Goal: Check status: Check status

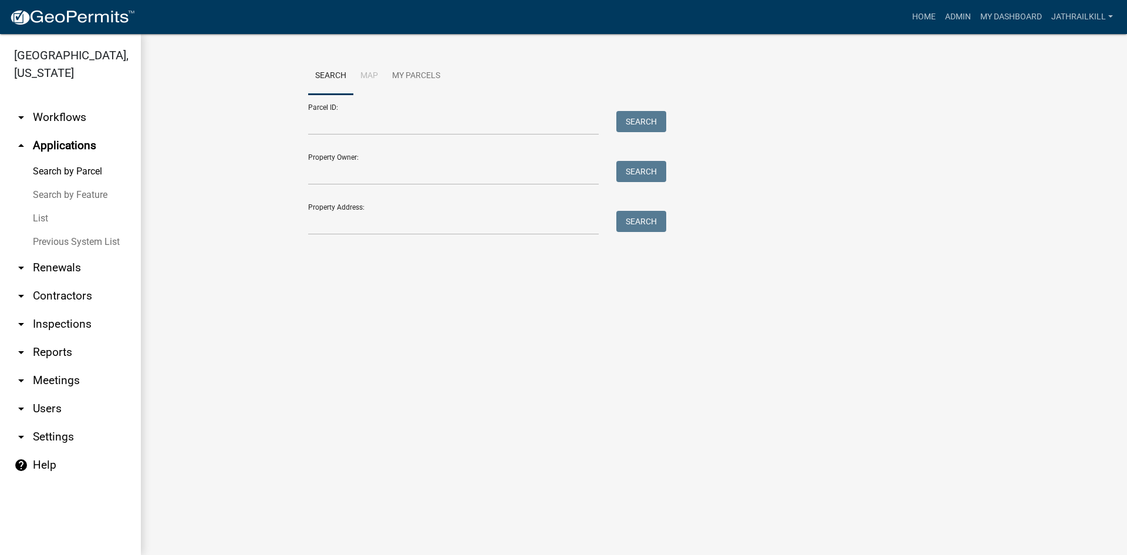
click at [80, 103] on link "arrow_drop_down Workflows" at bounding box center [70, 117] width 141 height 28
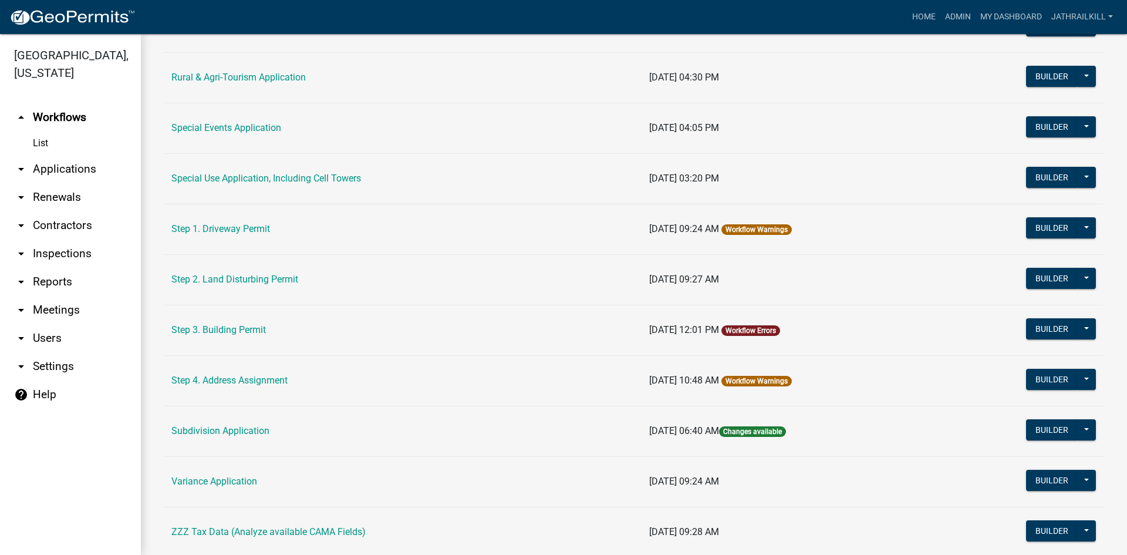
scroll to position [540, 0]
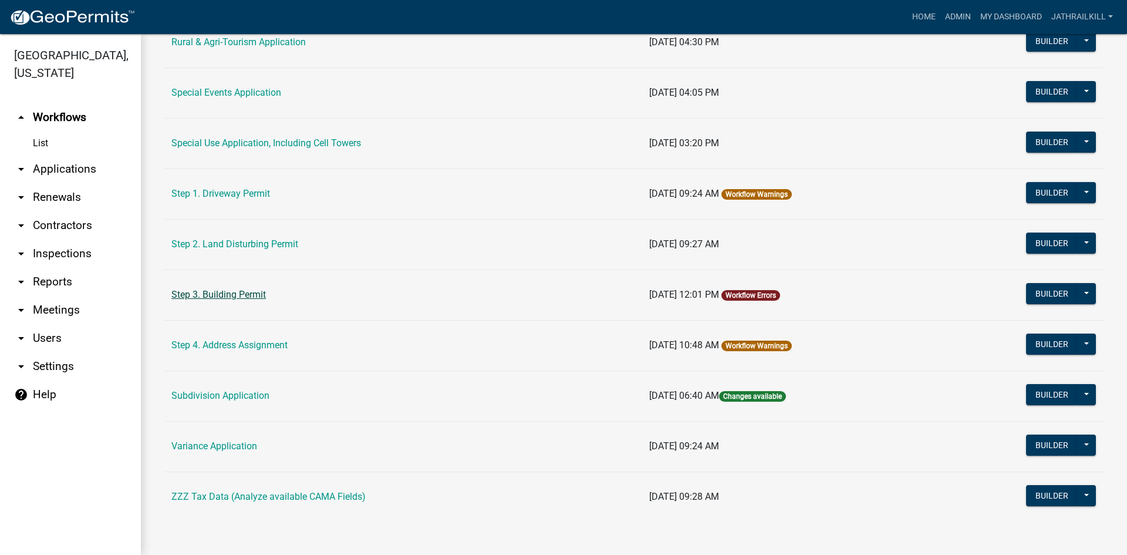
click at [248, 297] on link "Step 3. Building Permit" at bounding box center [218, 294] width 95 height 11
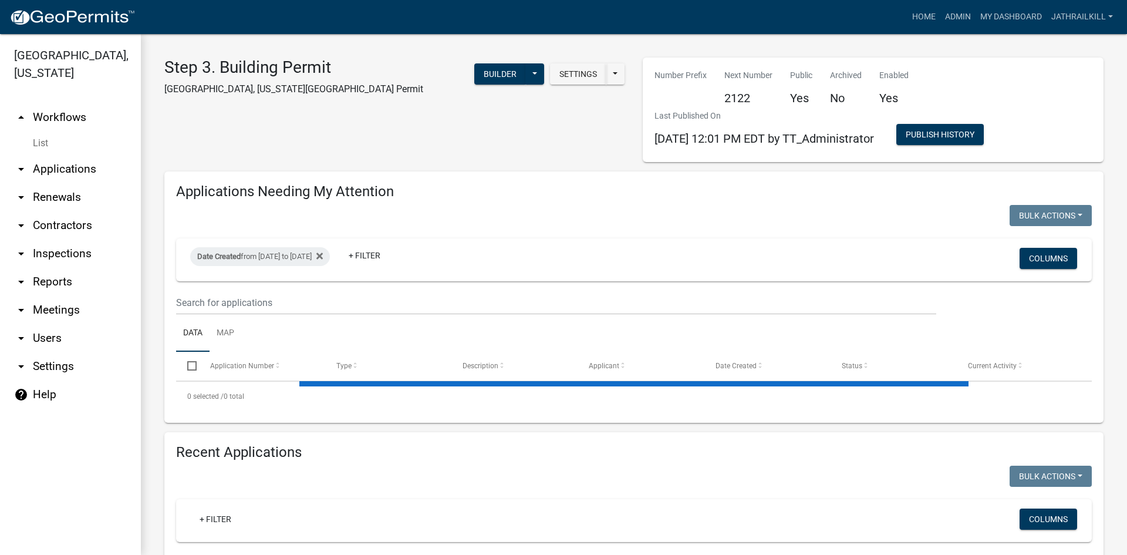
select select "2: 50"
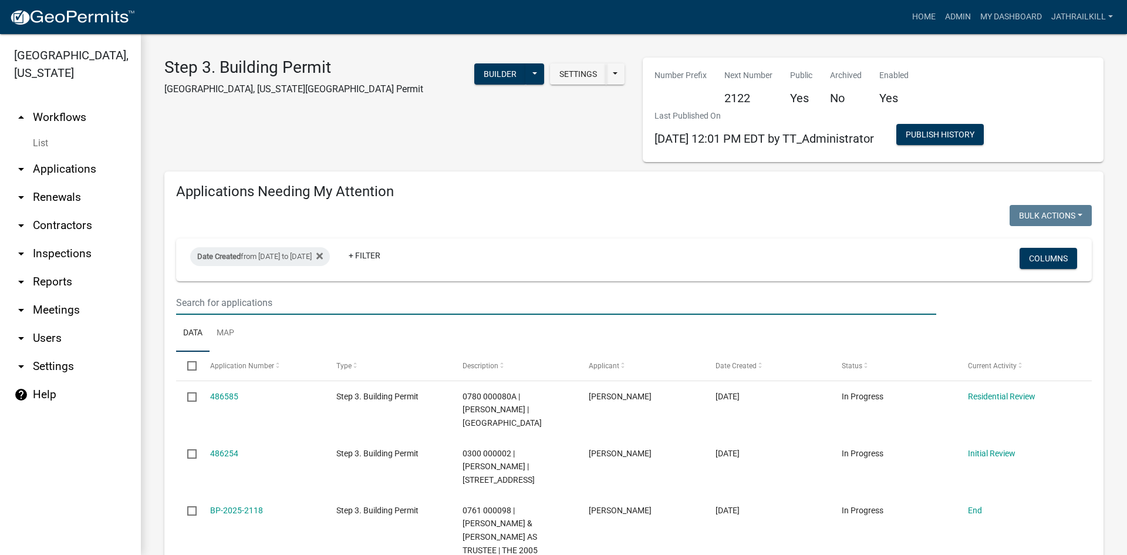
click at [419, 304] on input "text" at bounding box center [556, 303] width 760 height 24
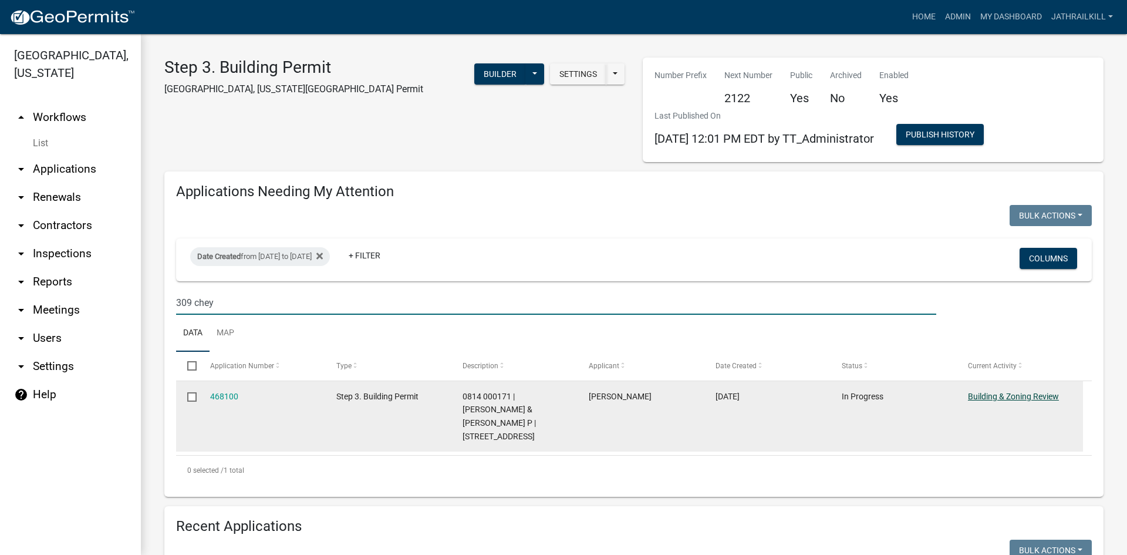
type input "309 chey"
click at [991, 393] on link "Building & Zoning Review" at bounding box center [1013, 396] width 91 height 9
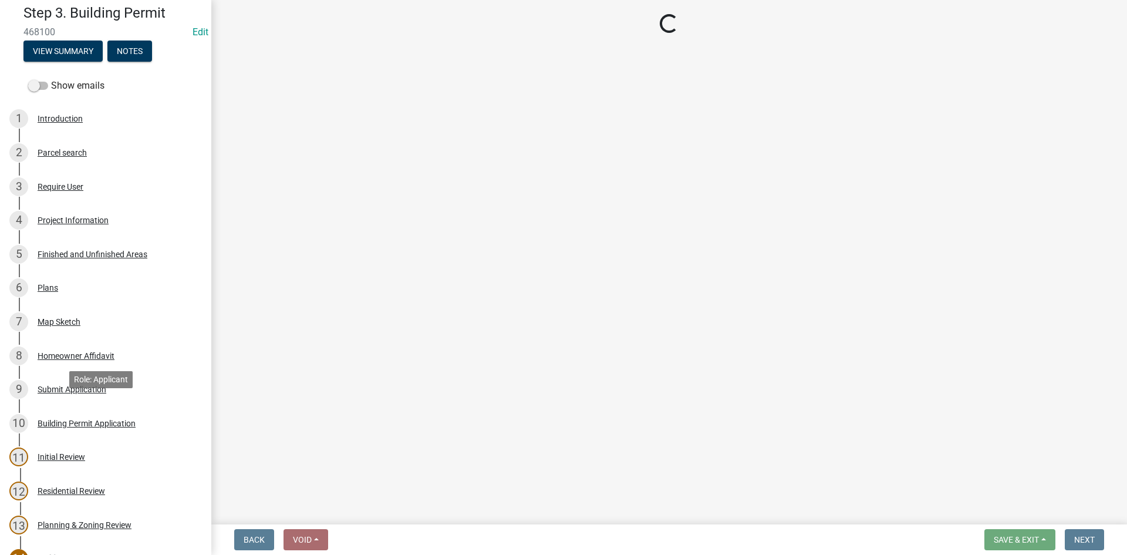
scroll to position [231, 0]
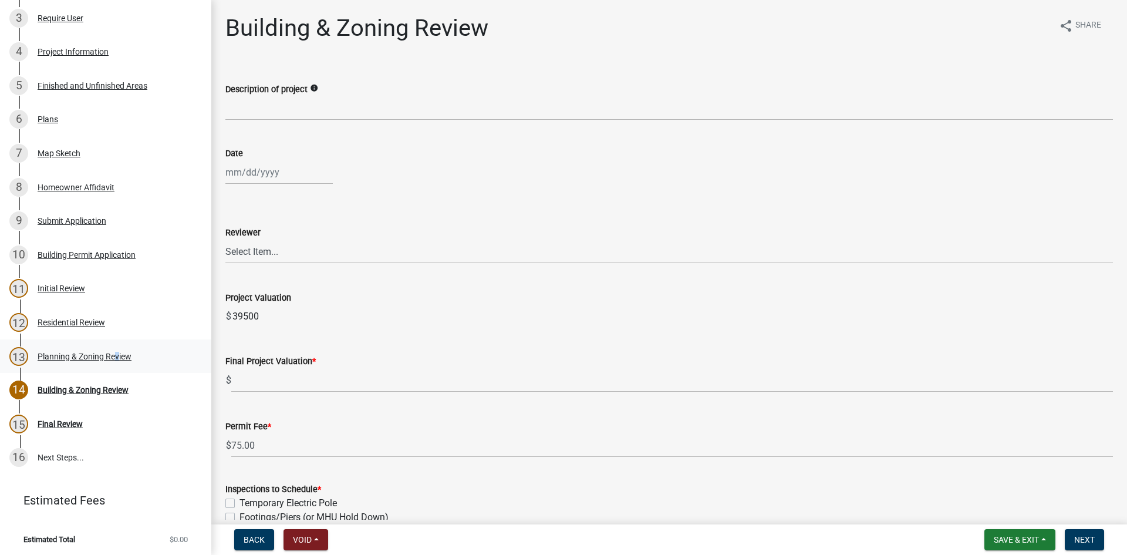
click at [112, 358] on div "Planning & Zoning Review" at bounding box center [85, 356] width 94 height 8
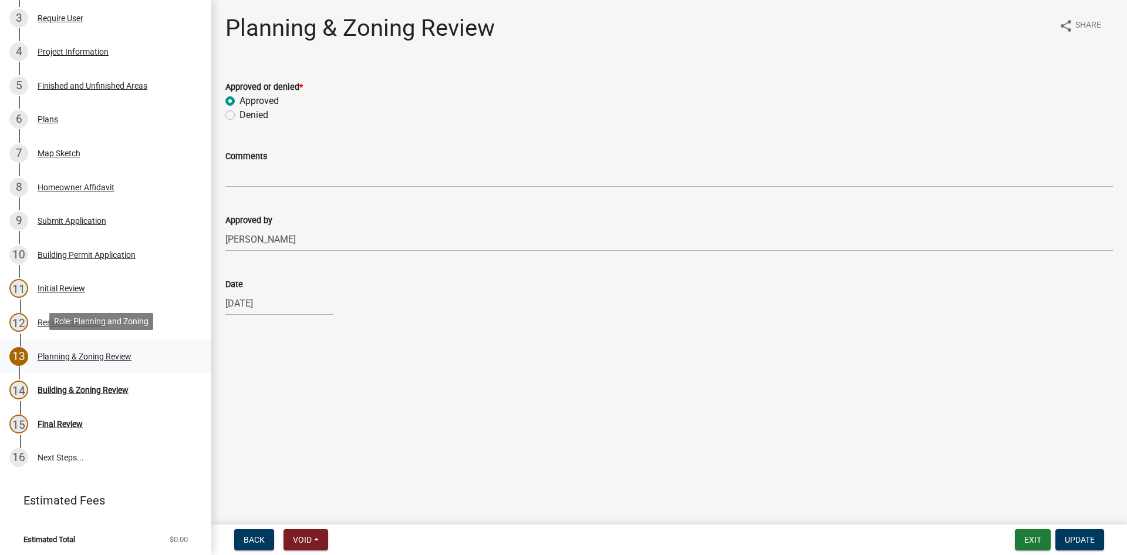
click at [92, 348] on div "13 Planning & Zoning Review" at bounding box center [100, 356] width 183 height 19
click at [82, 314] on div "12 Residential Review" at bounding box center [100, 322] width 183 height 19
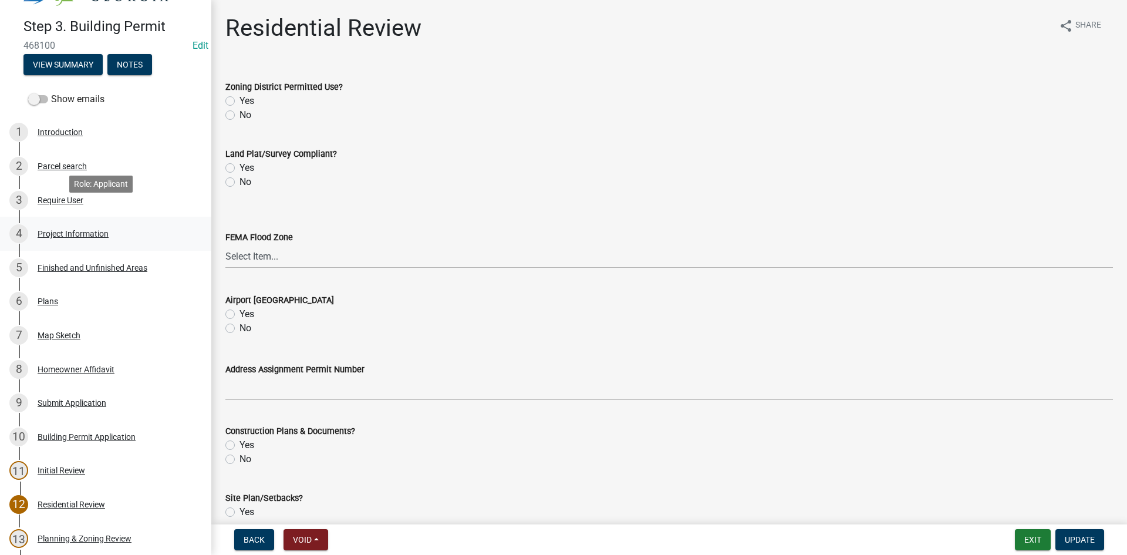
scroll to position [117, 0]
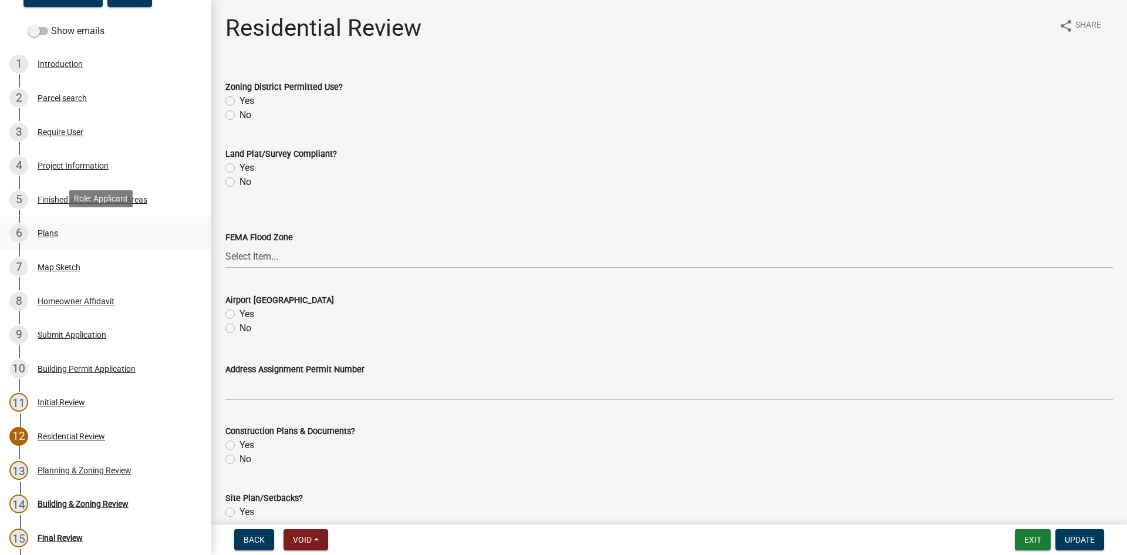
click at [83, 237] on div "6 Plans" at bounding box center [100, 233] width 183 height 19
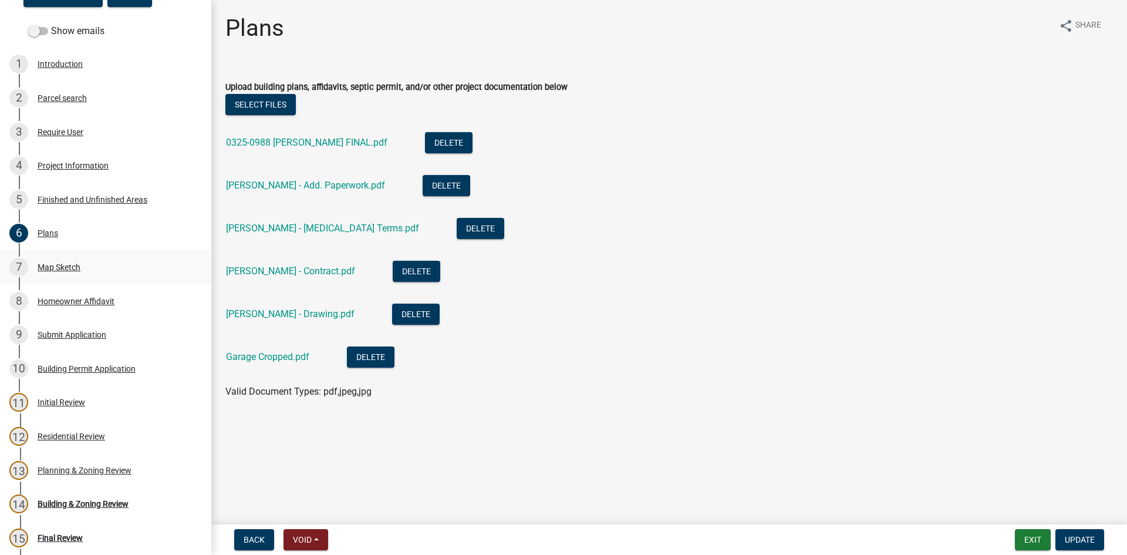
click at [117, 268] on div "7 Map Sketch" at bounding box center [100, 267] width 183 height 19
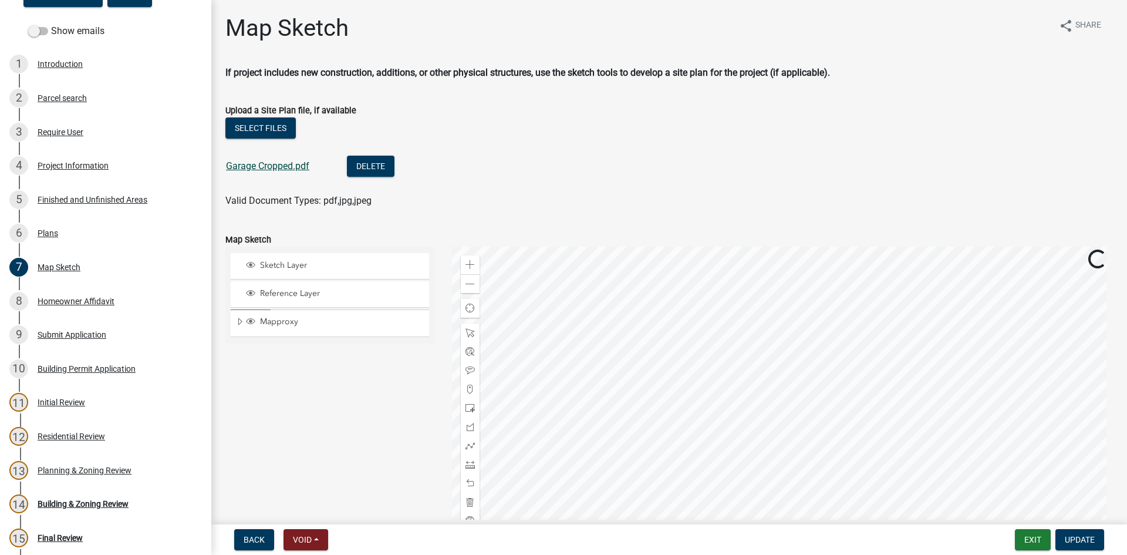
click at [285, 166] on link "Garage Cropped.pdf" at bounding box center [267, 165] width 83 height 11
drag, startPoint x: 371, startPoint y: 210, endPoint x: 288, endPoint y: 415, distance: 221.6
click at [288, 416] on div "Sketch Layer Reference Layer Mapproxy Address Points Fire Stations Waterlines R…" at bounding box center [330, 394] width 227 height 294
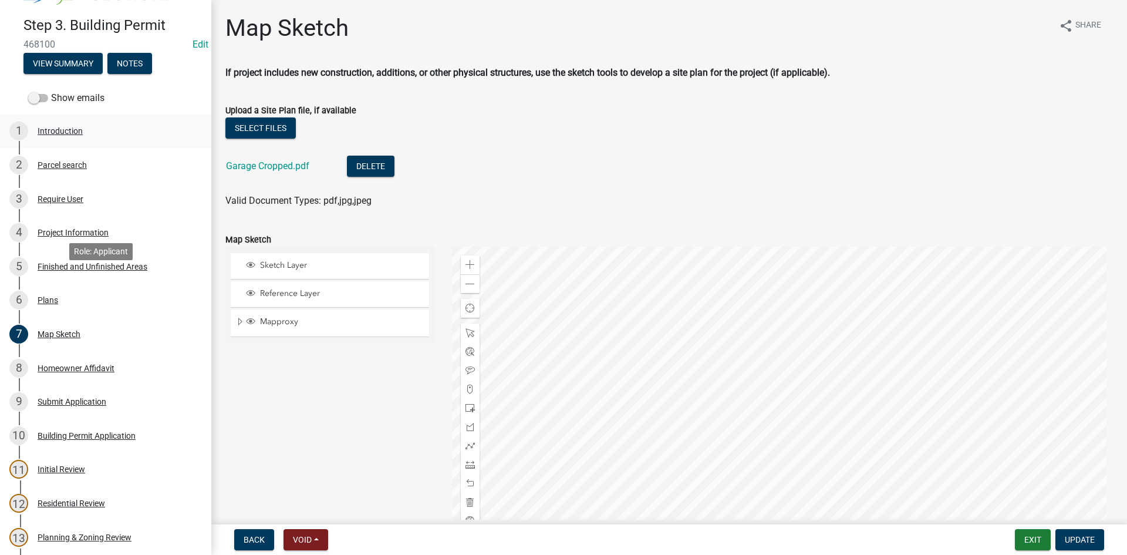
scroll to position [0, 0]
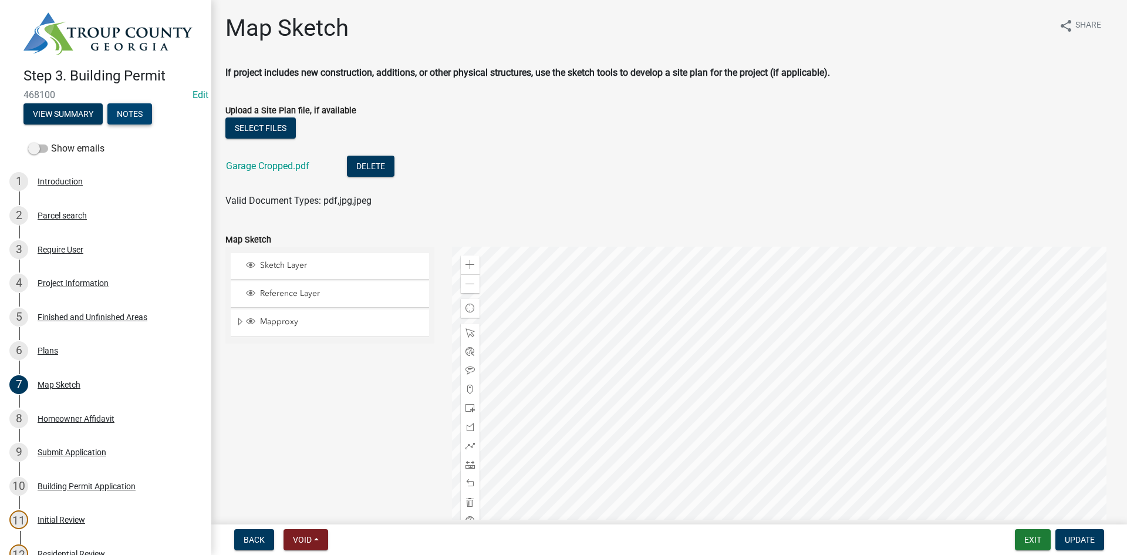
click at [137, 119] on button "Notes" at bounding box center [129, 113] width 45 height 21
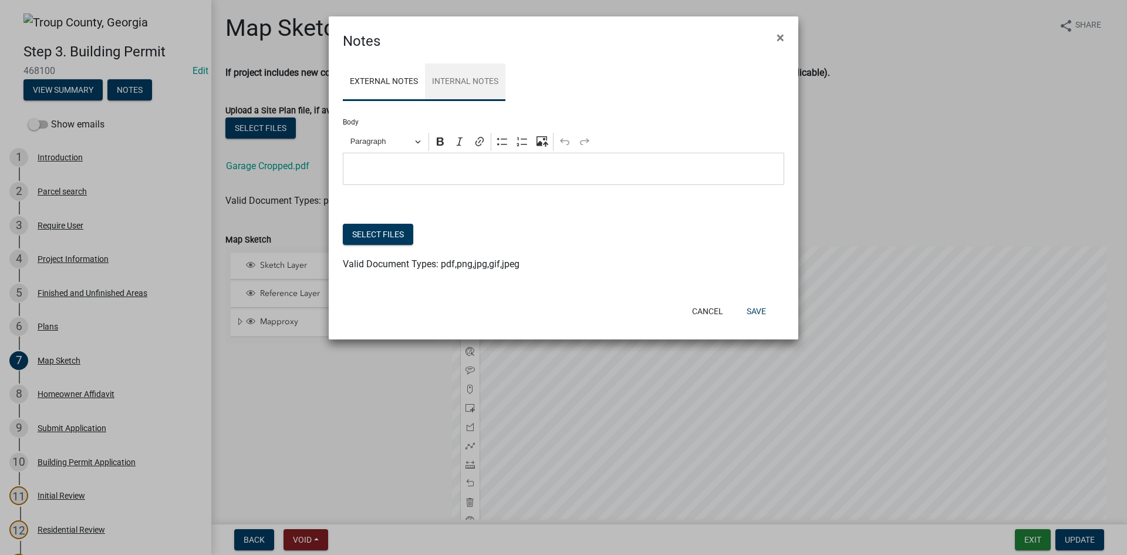
click at [449, 84] on link "Internal Notes" at bounding box center [465, 82] width 80 height 38
click at [423, 84] on link "External Notes" at bounding box center [384, 82] width 82 height 38
click at [476, 90] on link "Internal Notes" at bounding box center [465, 82] width 80 height 38
click at [775, 36] on button "×" at bounding box center [780, 37] width 26 height 33
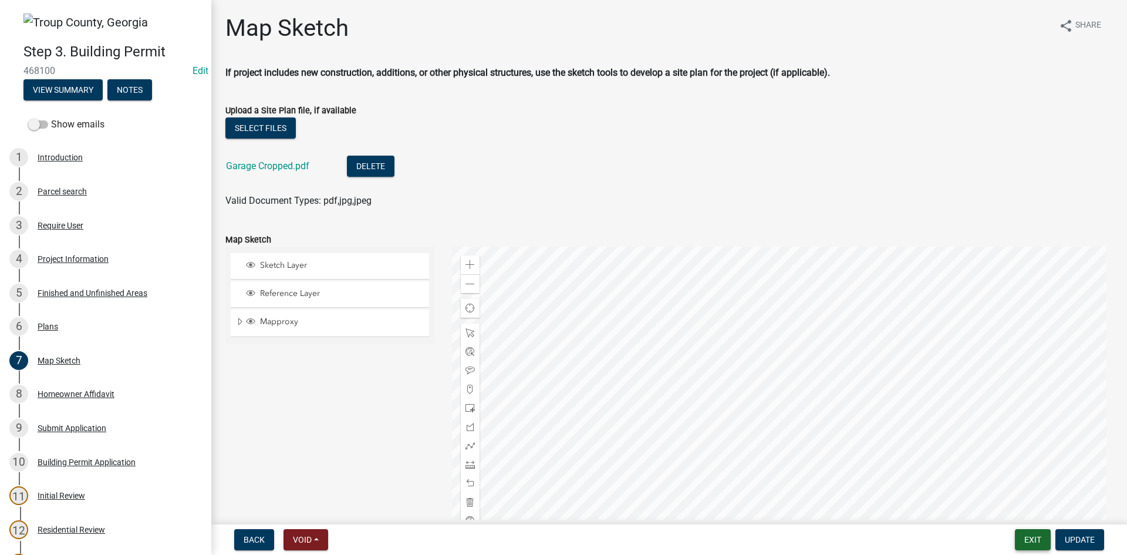
click at [1042, 539] on button "Exit" at bounding box center [1033, 539] width 36 height 21
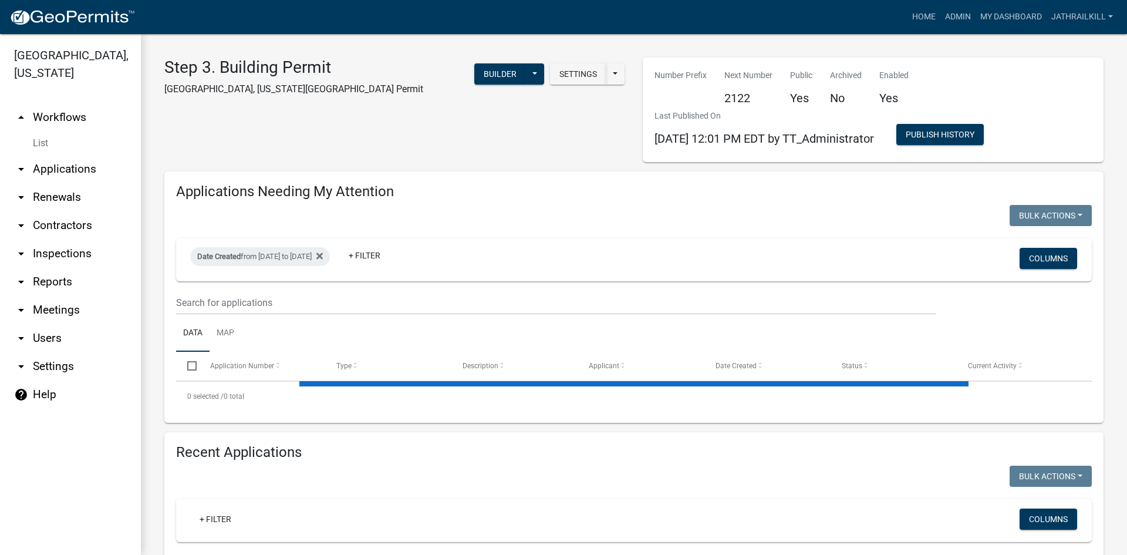
select select "2: 50"
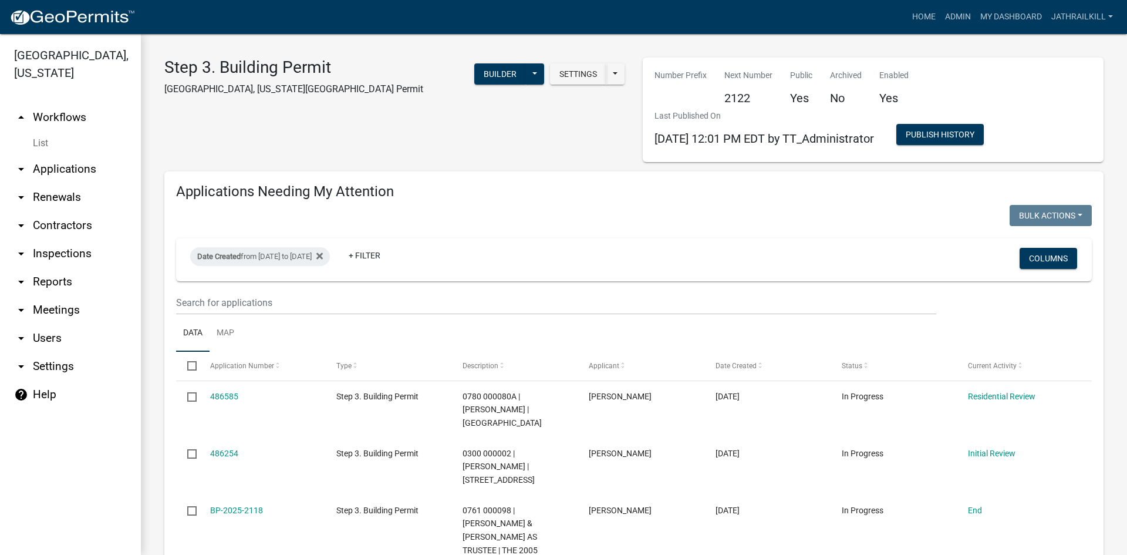
click at [60, 155] on link "arrow_drop_down Applications" at bounding box center [70, 169] width 141 height 28
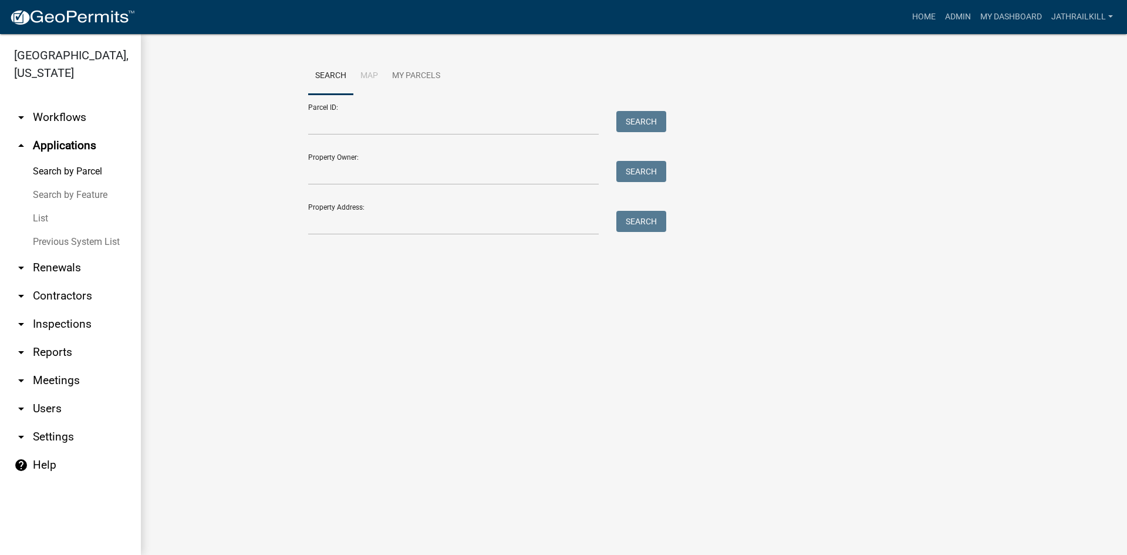
click at [96, 103] on link "arrow_drop_down Workflows" at bounding box center [70, 117] width 141 height 28
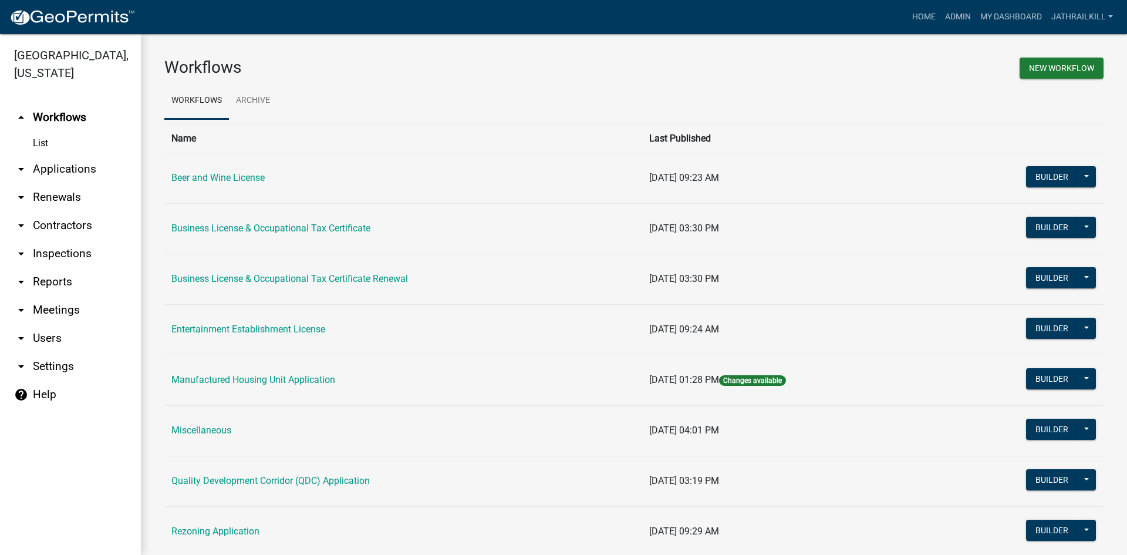
click at [72, 155] on link "arrow_drop_down Applications" at bounding box center [70, 169] width 141 height 28
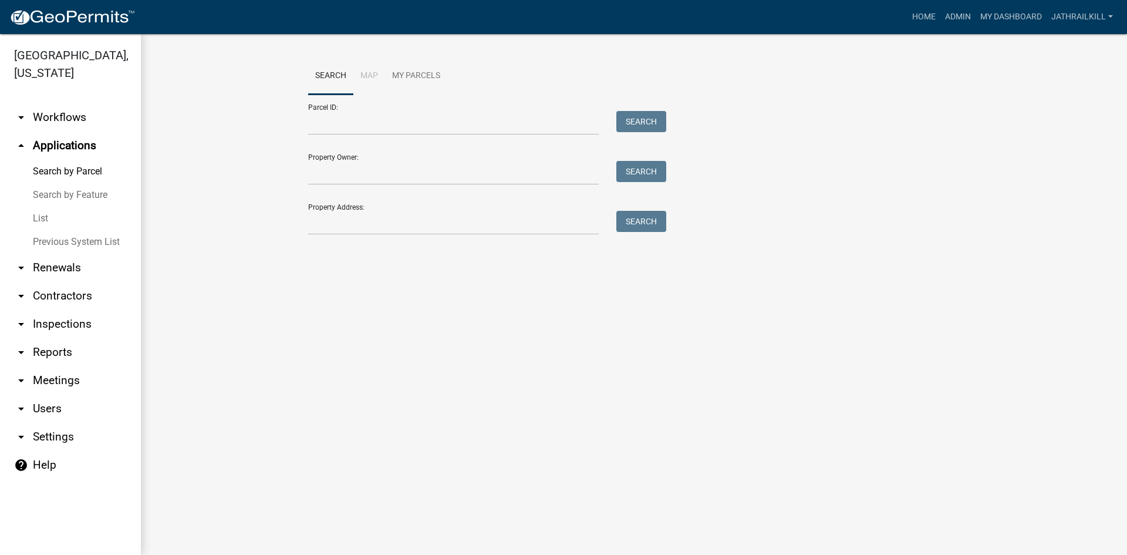
click at [340, 203] on div "Property Address: Search" at bounding box center [484, 214] width 352 height 41
click at [367, 225] on input "Property Address:" at bounding box center [453, 223] width 291 height 24
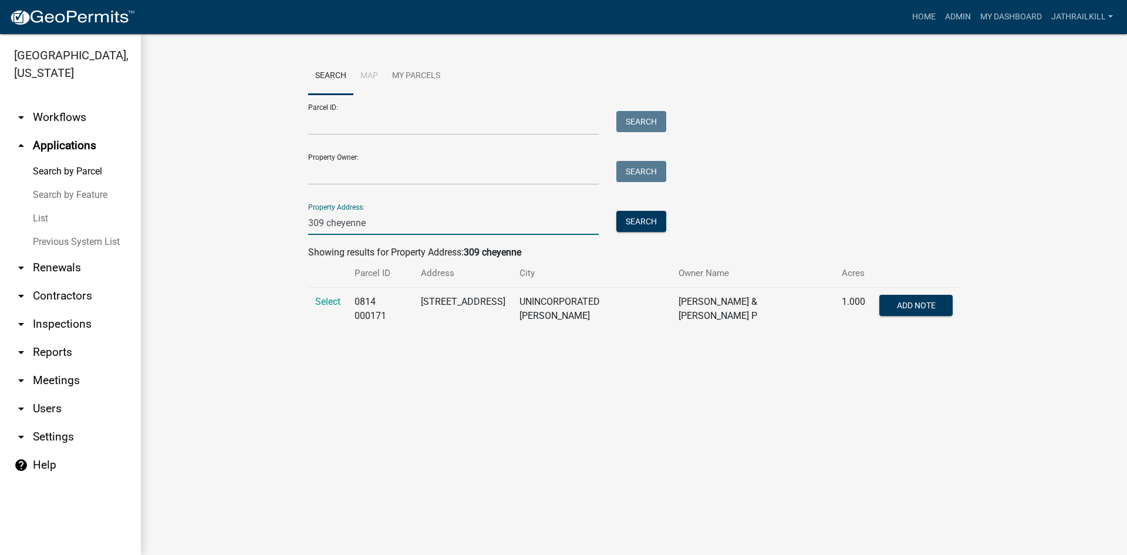
type input "309 cheyenne"
click at [331, 290] on td "Select" at bounding box center [327, 309] width 39 height 43
click at [325, 301] on span "Select" at bounding box center [327, 301] width 25 height 11
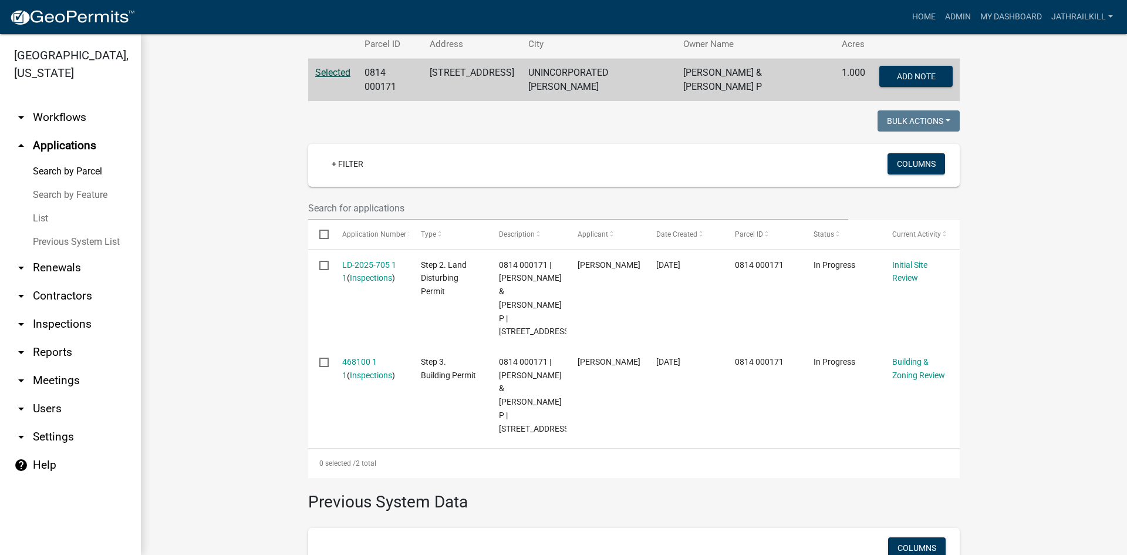
scroll to position [247, 0]
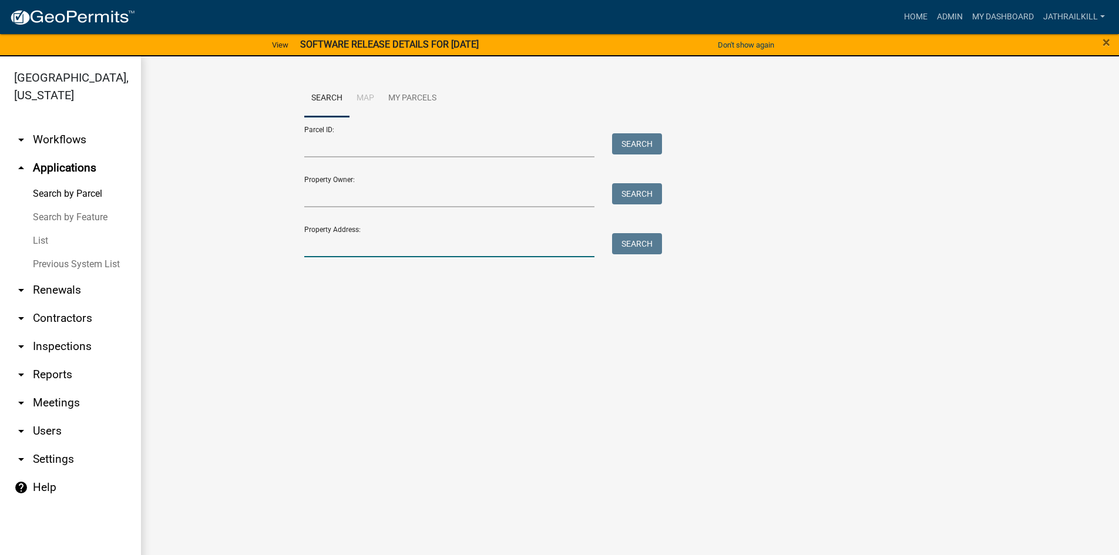
click at [363, 250] on input "Property Address:" at bounding box center [449, 245] width 291 height 24
drag, startPoint x: 361, startPoint y: 147, endPoint x: 356, endPoint y: 161, distance: 15.4
click at [359, 149] on input "Parcel ID:" at bounding box center [449, 145] width 291 height 24
paste input "0591 000028"
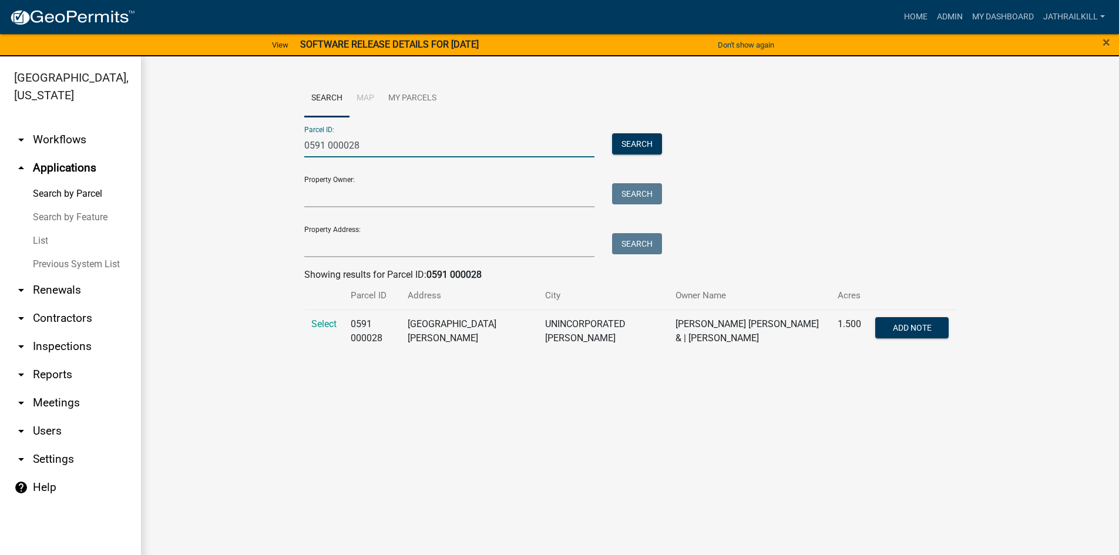
type input "0591 000028"
click at [336, 324] on td "Select" at bounding box center [323, 330] width 39 height 43
click at [329, 325] on span "Select" at bounding box center [323, 323] width 25 height 11
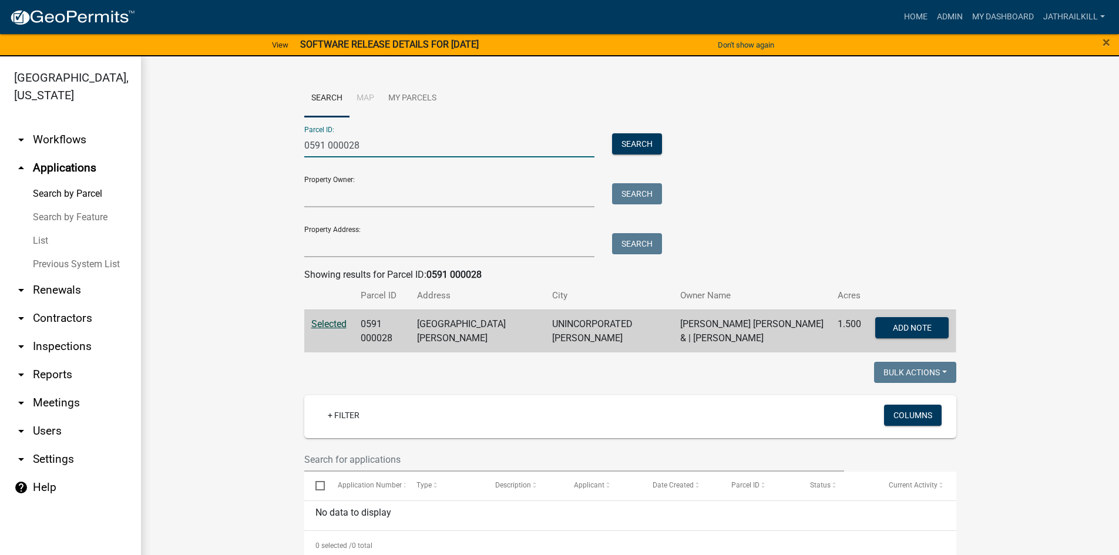
click at [385, 148] on input "0591 000028" at bounding box center [449, 145] width 291 height 24
click at [62, 126] on link "arrow_drop_down Workflows" at bounding box center [70, 140] width 141 height 28
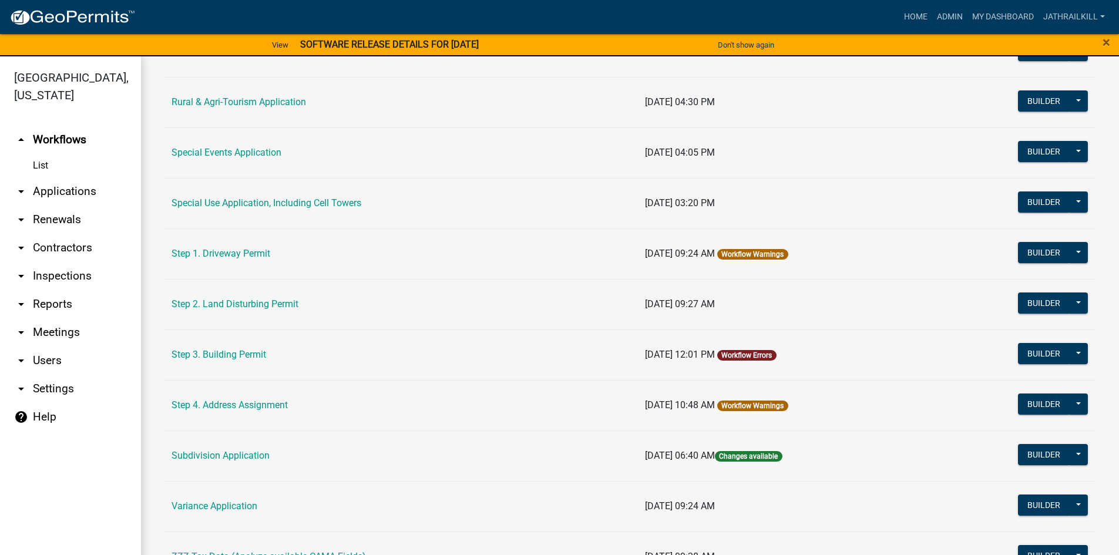
scroll to position [548, 0]
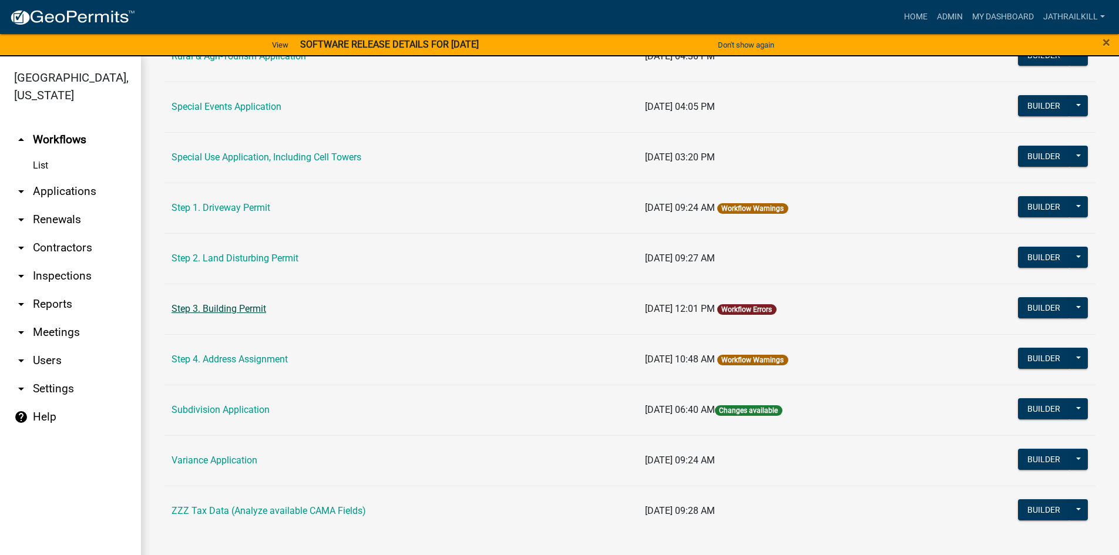
click at [251, 306] on link "Step 3. Building Permit" at bounding box center [218, 308] width 95 height 11
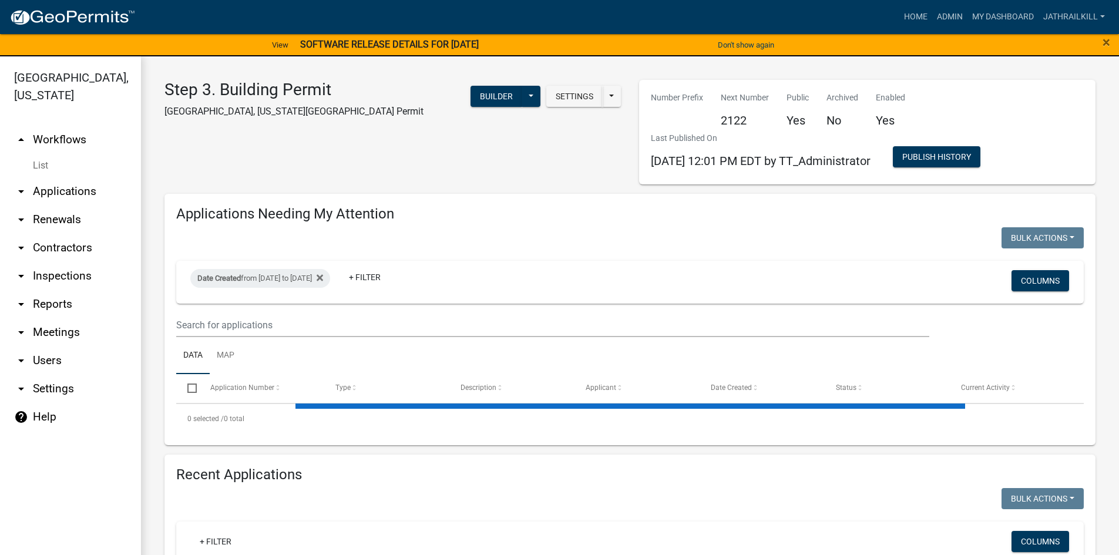
select select "2: 50"
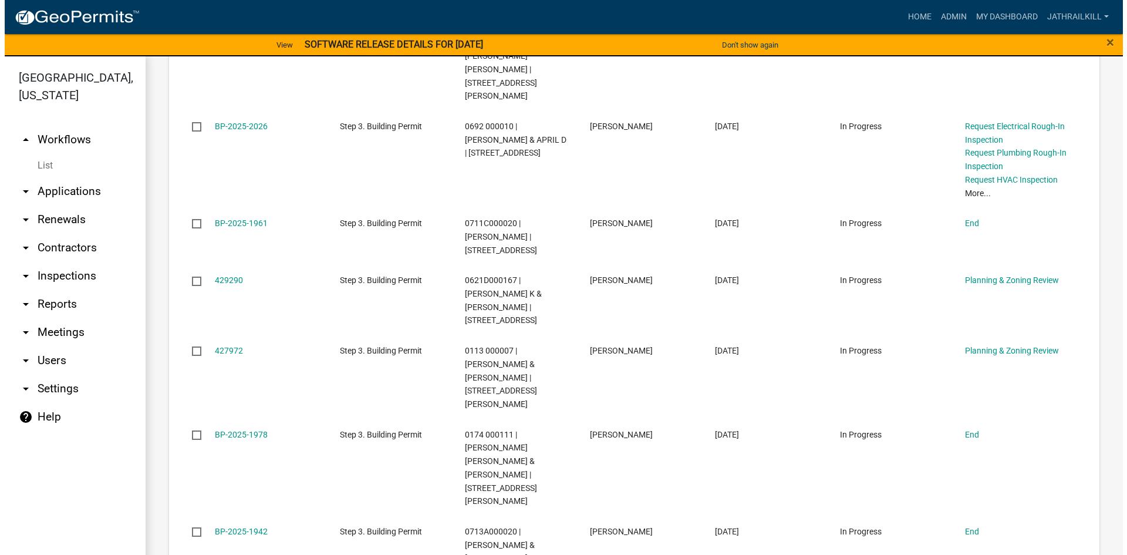
scroll to position [1938, 0]
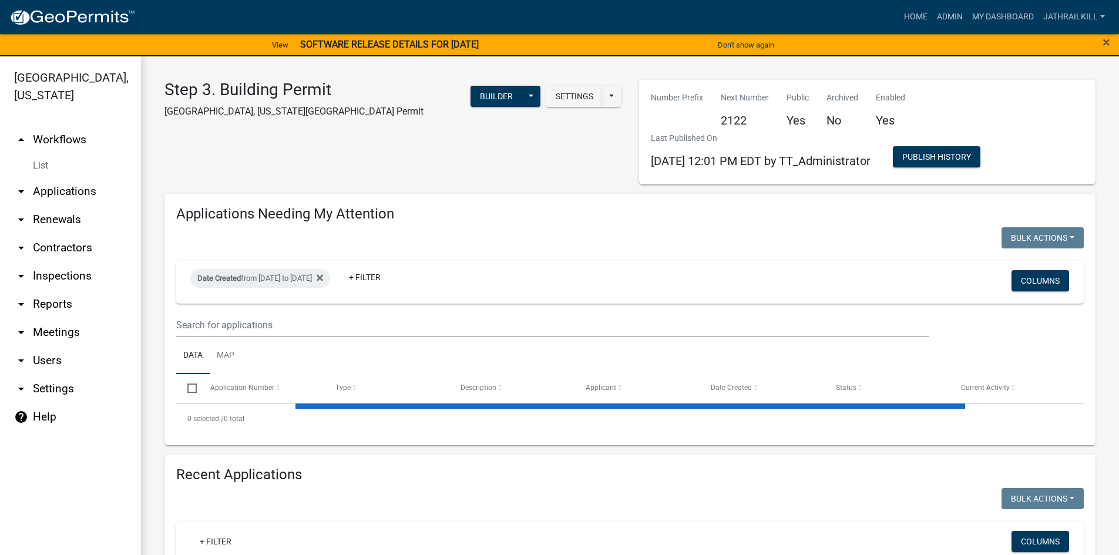
select select "2: 50"
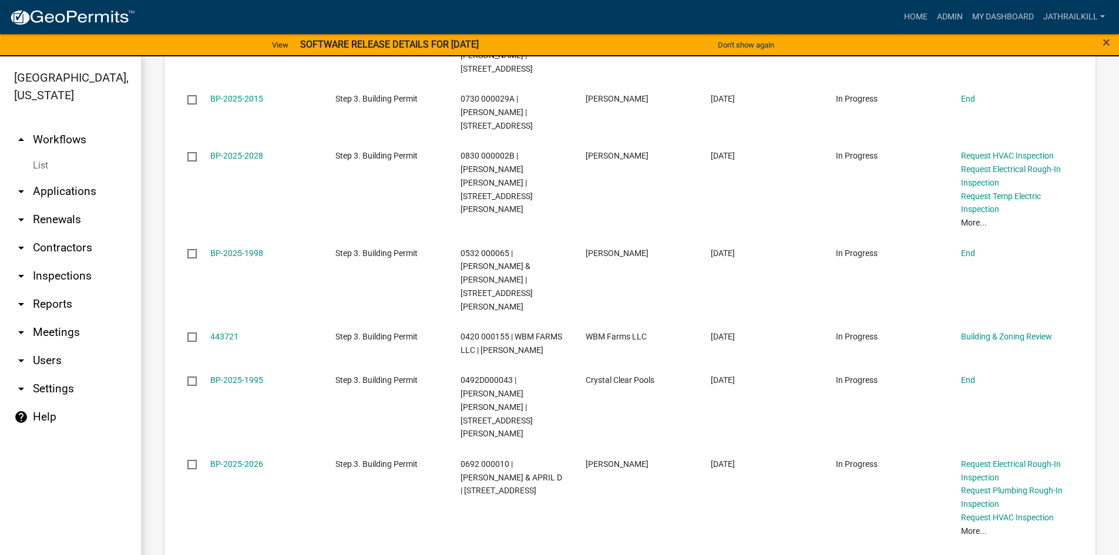
scroll to position [1820, 0]
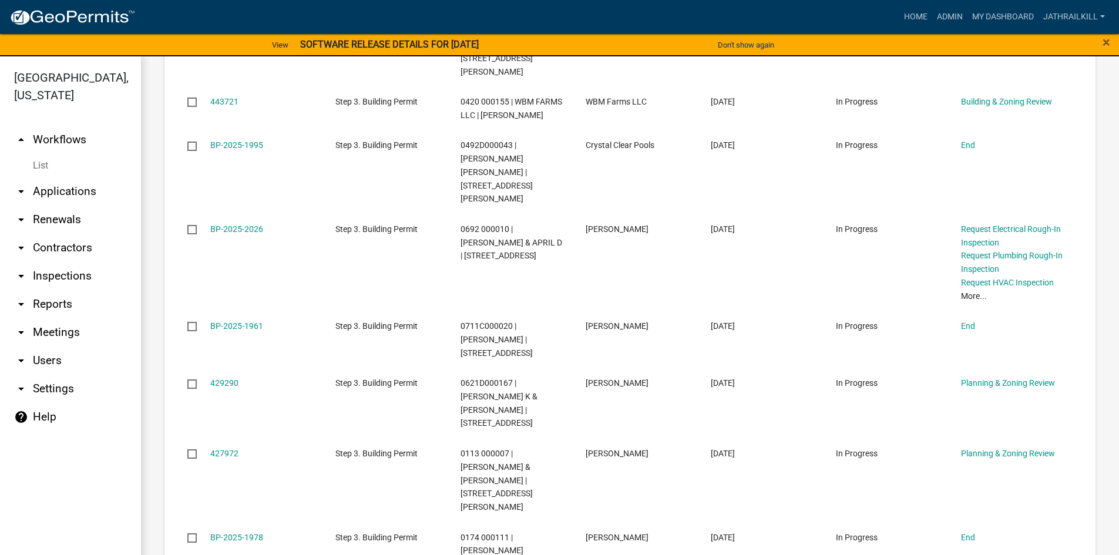
drag, startPoint x: 83, startPoint y: 124, endPoint x: 90, endPoint y: 130, distance: 9.6
click at [83, 126] on link "arrow_drop_up Workflows" at bounding box center [70, 140] width 141 height 28
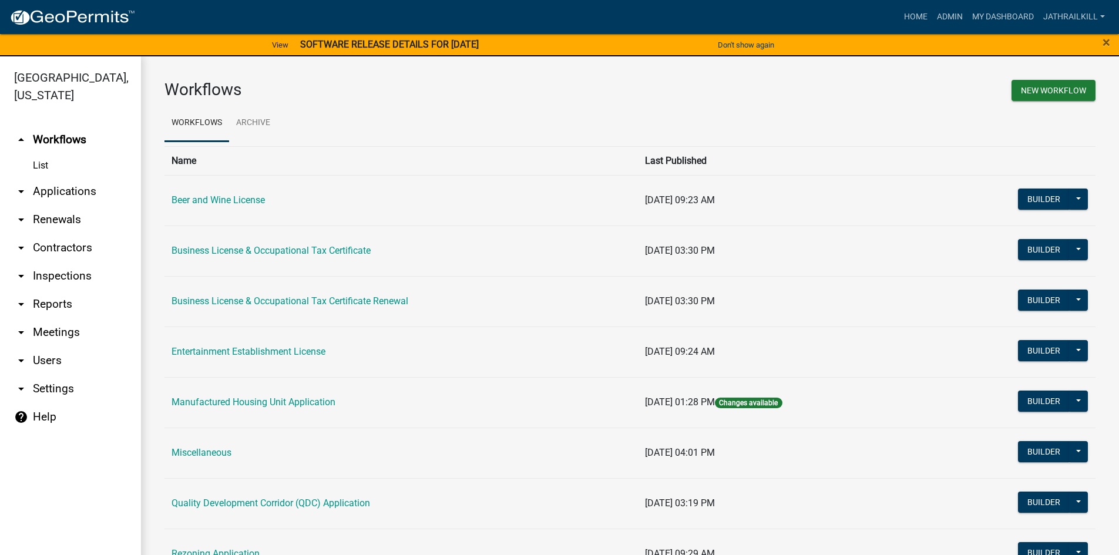
click at [106, 177] on link "arrow_drop_down Applications" at bounding box center [70, 191] width 141 height 28
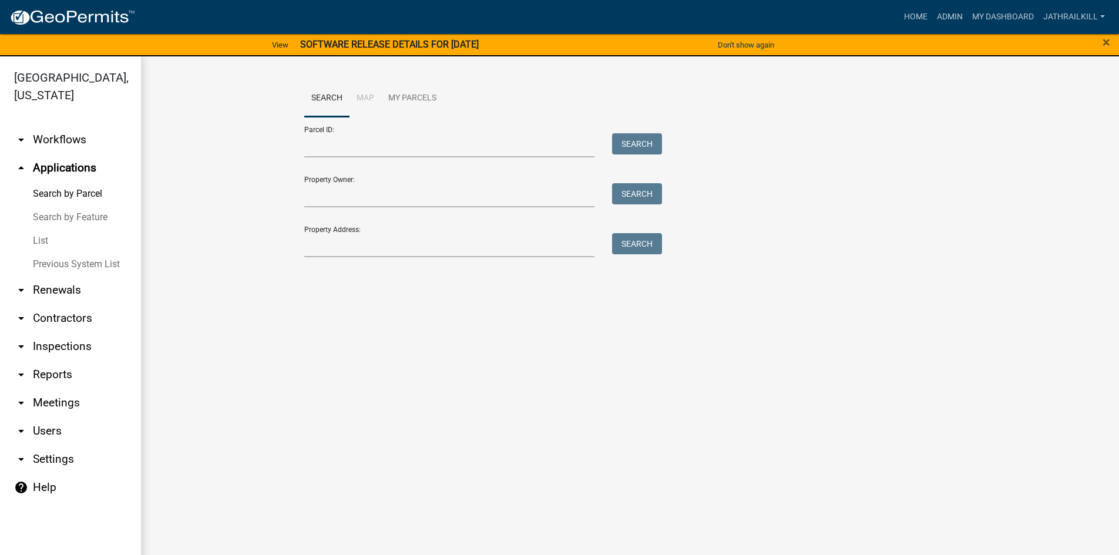
click at [390, 131] on div "Parcel ID: Search" at bounding box center [480, 137] width 352 height 41
drag, startPoint x: 393, startPoint y: 140, endPoint x: 386, endPoint y: 145, distance: 9.3
click at [390, 142] on input "Parcel ID:" at bounding box center [449, 145] width 291 height 24
paste input "0593 000002A"
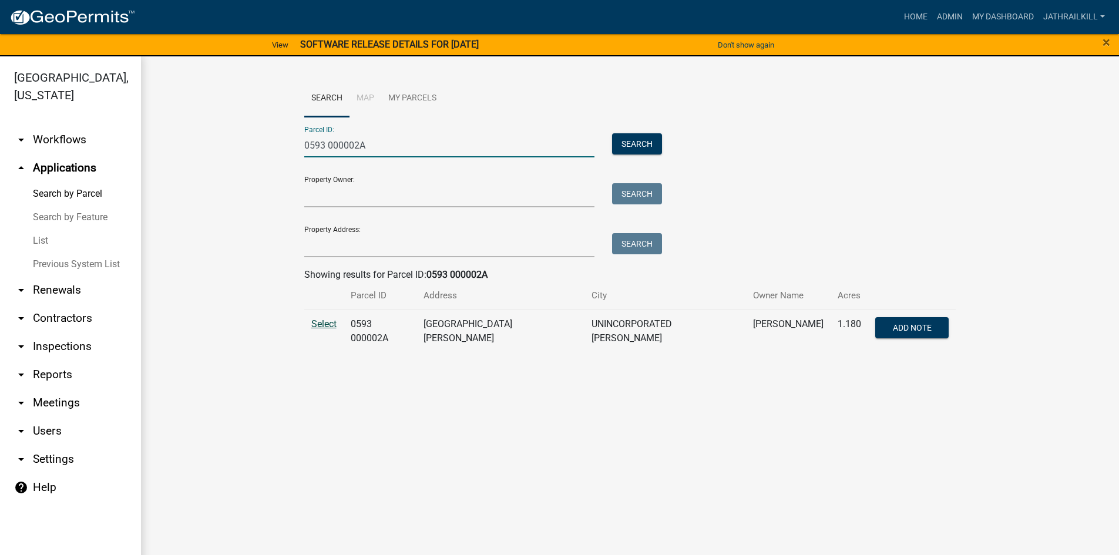
type input "0593 000002A"
click at [315, 325] on span "Select" at bounding box center [323, 323] width 25 height 11
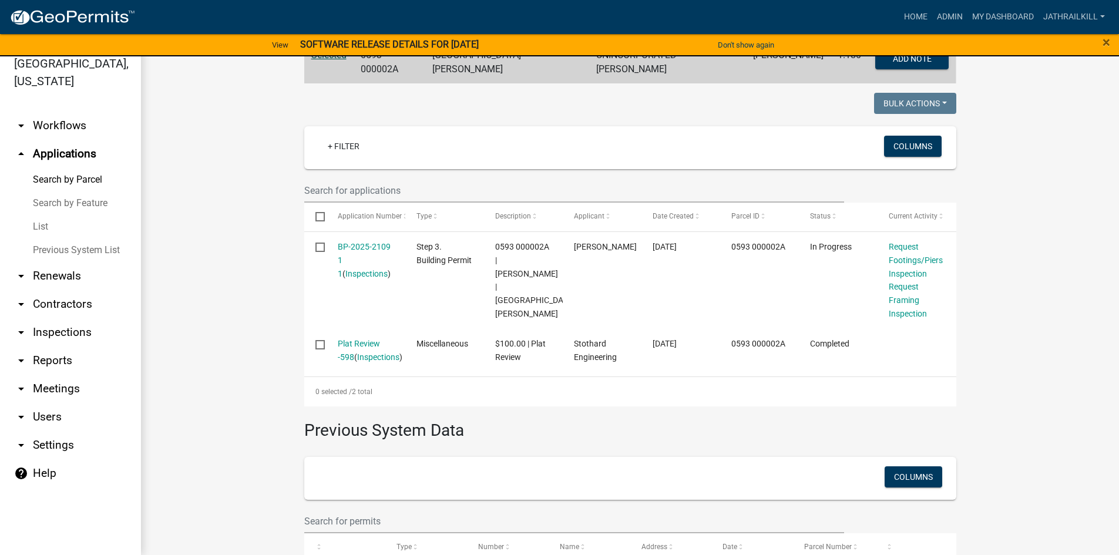
scroll to position [226, 0]
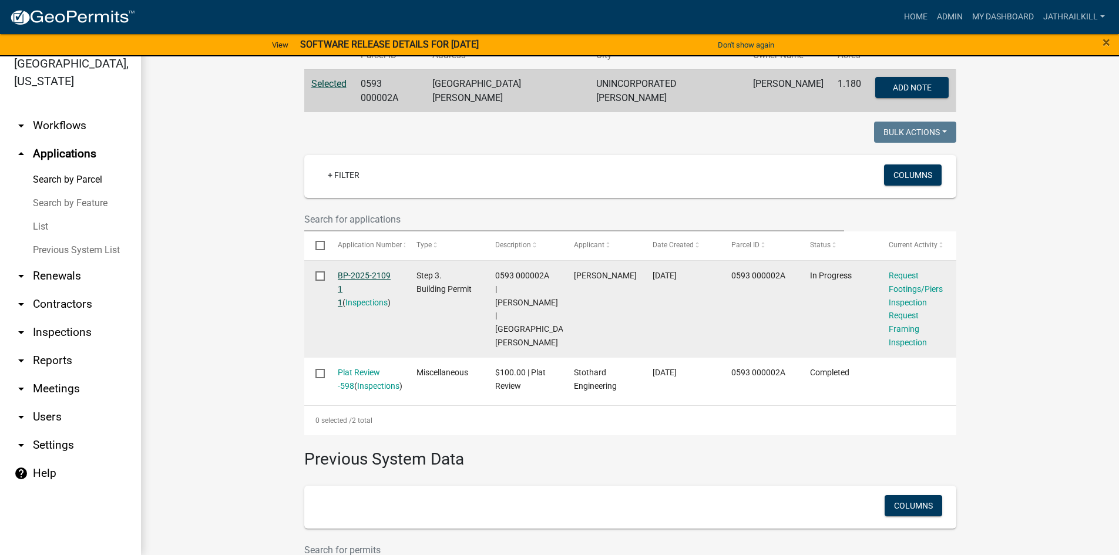
click at [369, 272] on link "BP-2025-2109 1 1" at bounding box center [364, 289] width 53 height 36
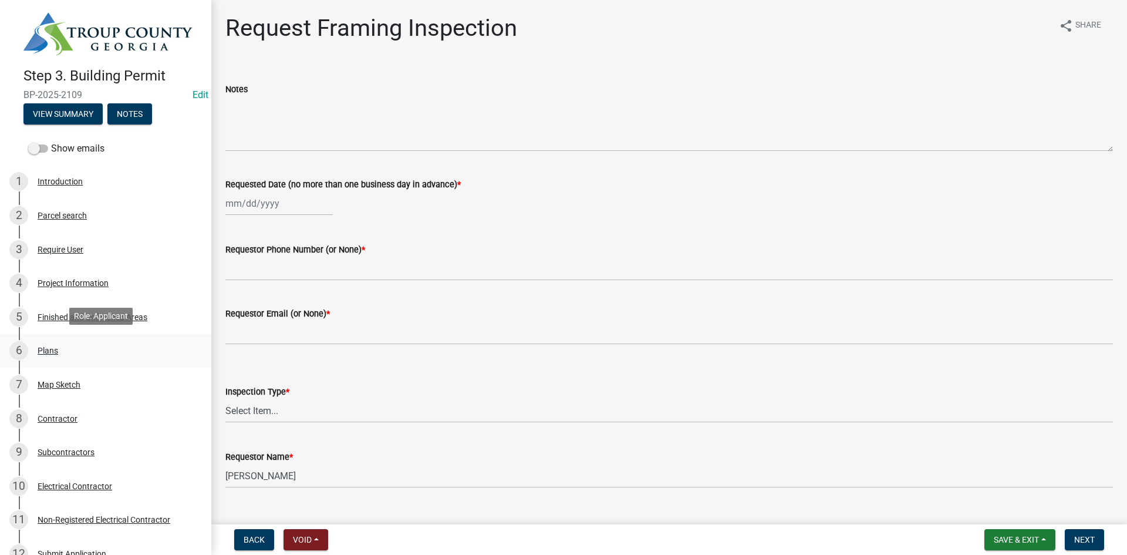
click at [81, 349] on div "6 Plans" at bounding box center [100, 350] width 183 height 19
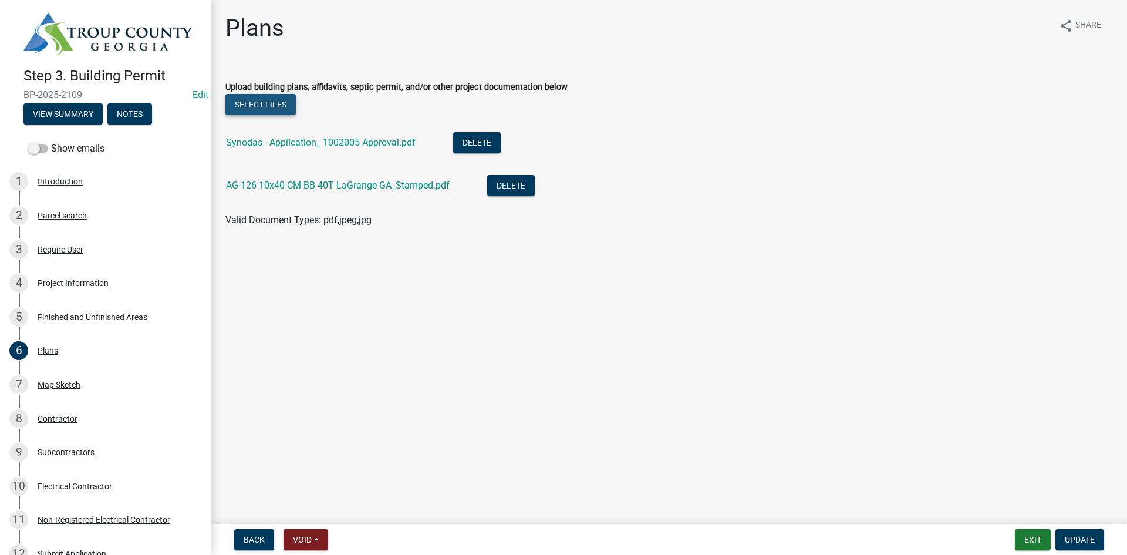
click at [285, 102] on button "Select files" at bounding box center [260, 104] width 70 height 21
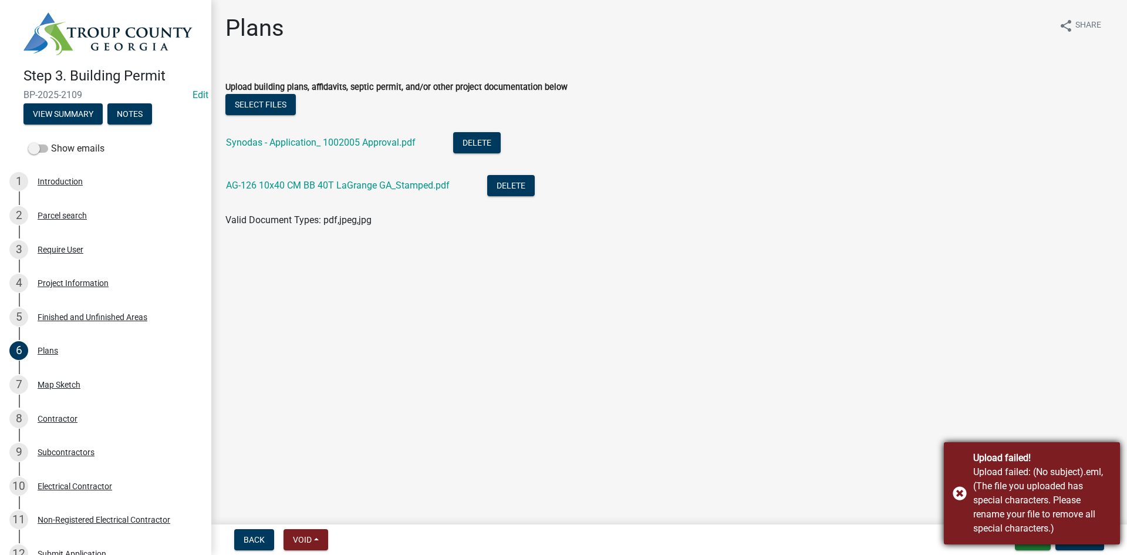
click at [1021, 467] on div "Upload failed: (No subject).eml, (The file you uploaded has special characters.…" at bounding box center [1043, 500] width 138 height 70
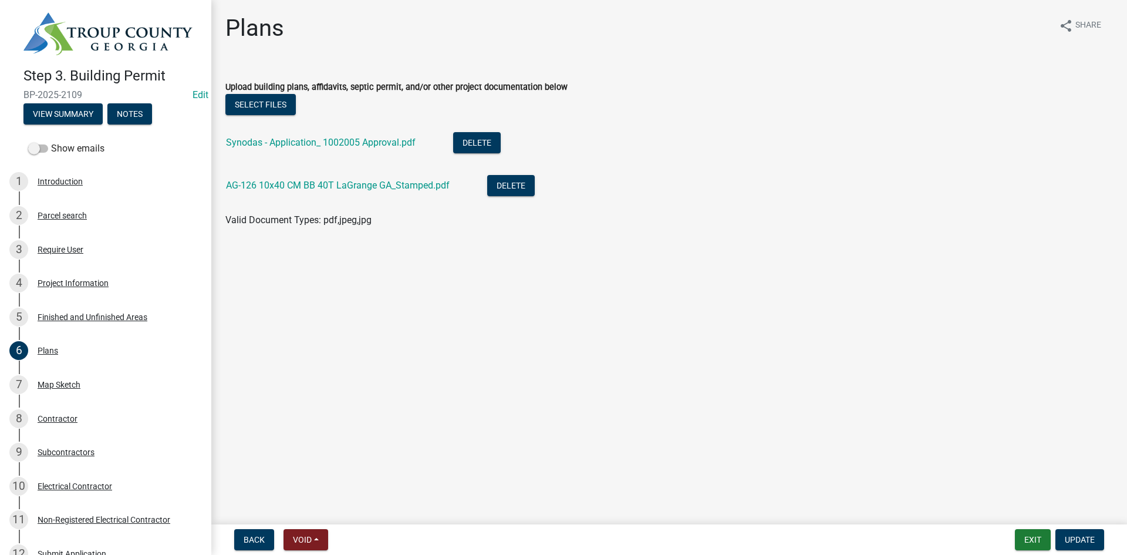
drag, startPoint x: 1017, startPoint y: 467, endPoint x: 1014, endPoint y: 459, distance: 8.7
click at [1018, 464] on div "Upload failed! Upload failed: (No subject).eml, (The file you uploaded has spec…" at bounding box center [1032, 493] width 176 height 102
click at [277, 101] on button "Select files" at bounding box center [260, 104] width 70 height 21
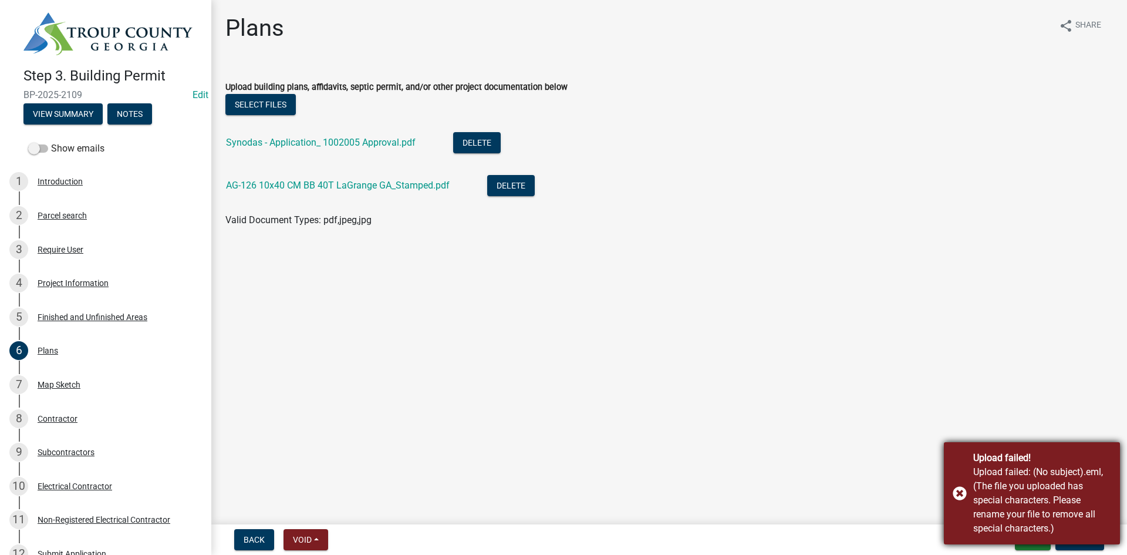
click at [1029, 478] on div "Upload failed: (No subject).eml, (The file you uploaded has special characters.…" at bounding box center [1043, 500] width 138 height 70
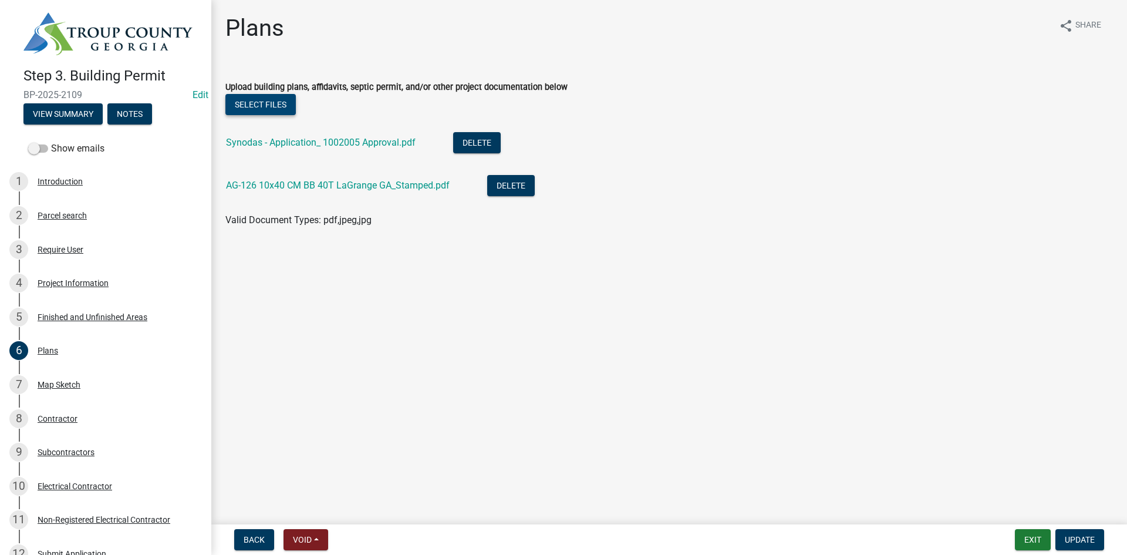
click at [288, 106] on button "Select files" at bounding box center [260, 104] width 70 height 21
click at [295, 110] on button "Select files" at bounding box center [260, 104] width 70 height 21
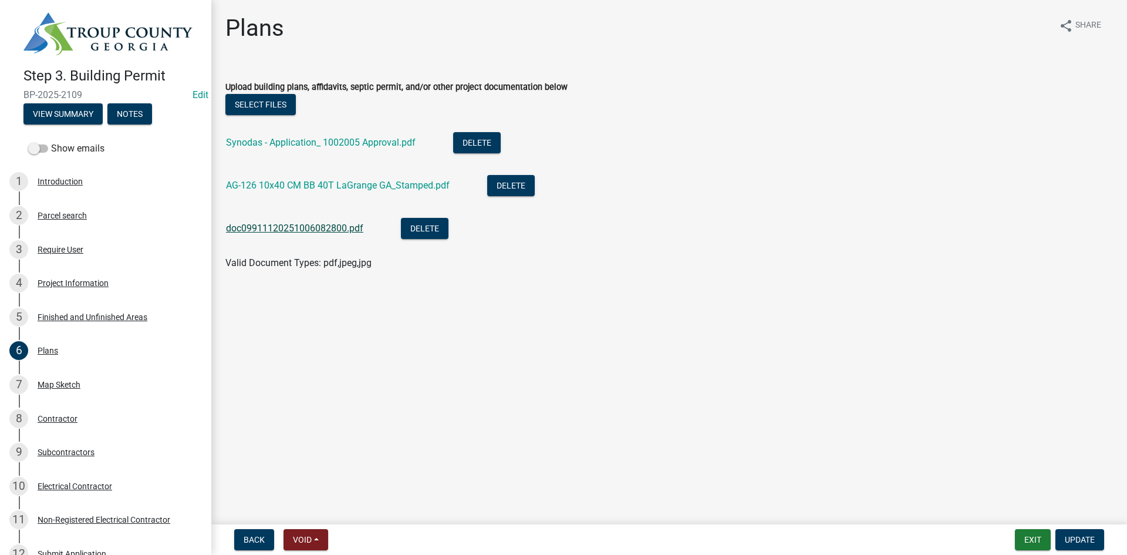
click at [307, 230] on link "doc09911120251006082800.pdf" at bounding box center [294, 228] width 137 height 11
click at [1066, 533] on button "Update" at bounding box center [1080, 539] width 49 height 21
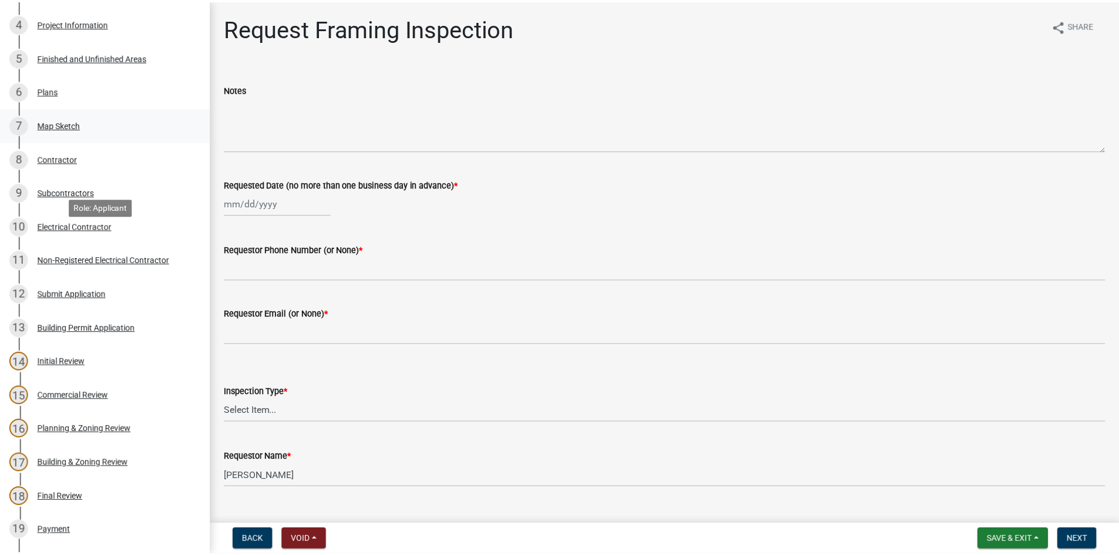
scroll to position [194, 0]
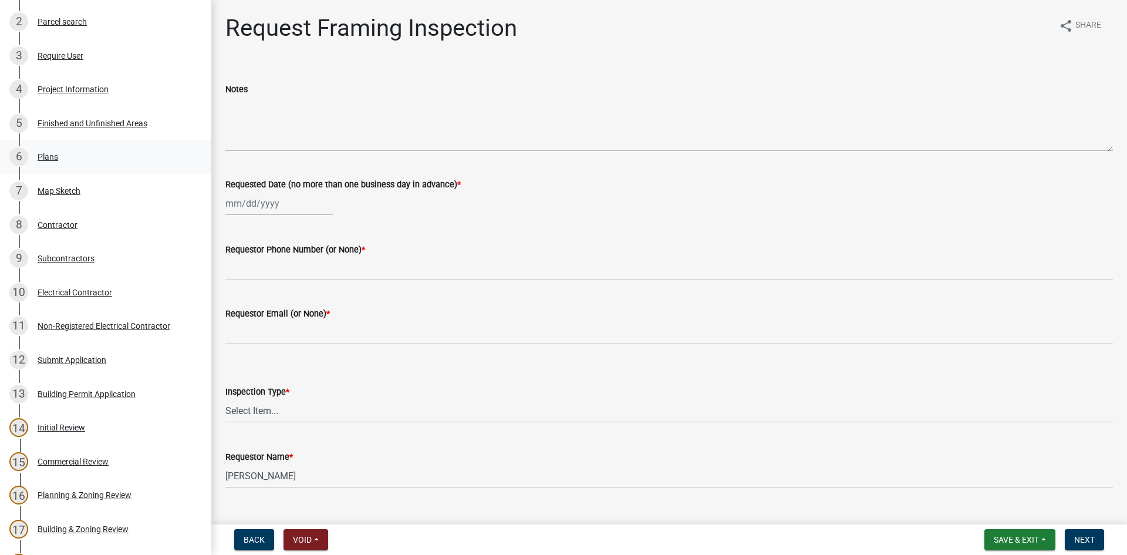
click at [79, 153] on div "6 Plans" at bounding box center [100, 156] width 183 height 19
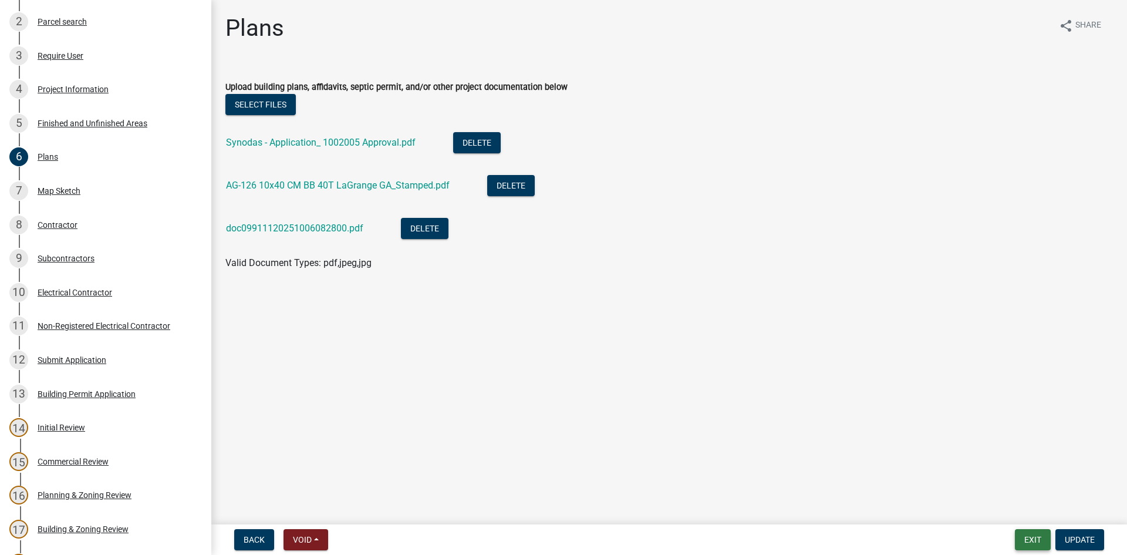
click at [1027, 534] on button "Exit" at bounding box center [1033, 539] width 36 height 21
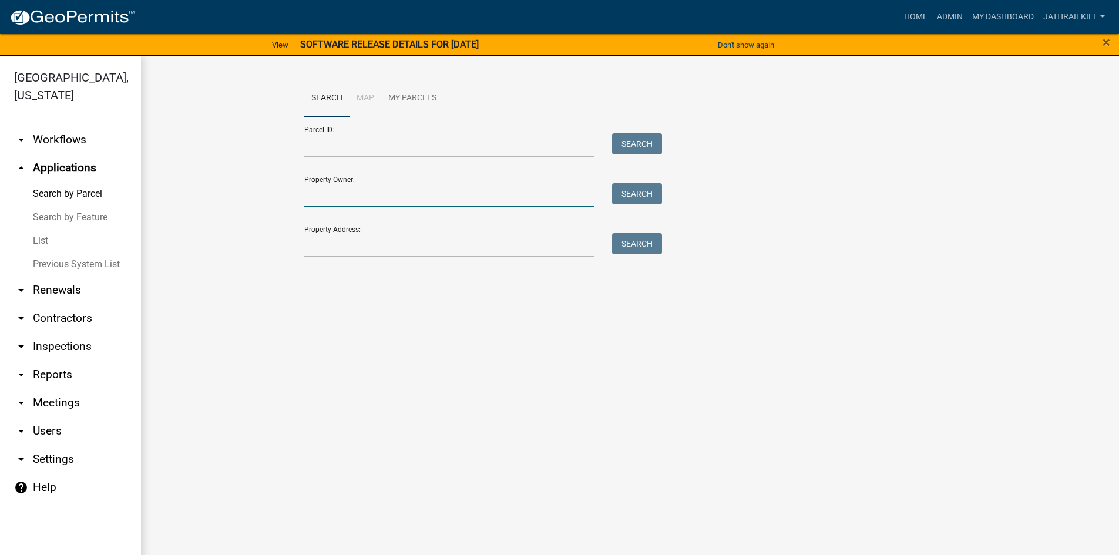
click at [332, 188] on input "Property Owner:" at bounding box center [449, 195] width 291 height 24
drag, startPoint x: 323, startPoint y: 245, endPoint x: 300, endPoint y: 237, distance: 24.1
click at [323, 245] on input "Property Address:" at bounding box center [449, 245] width 291 height 24
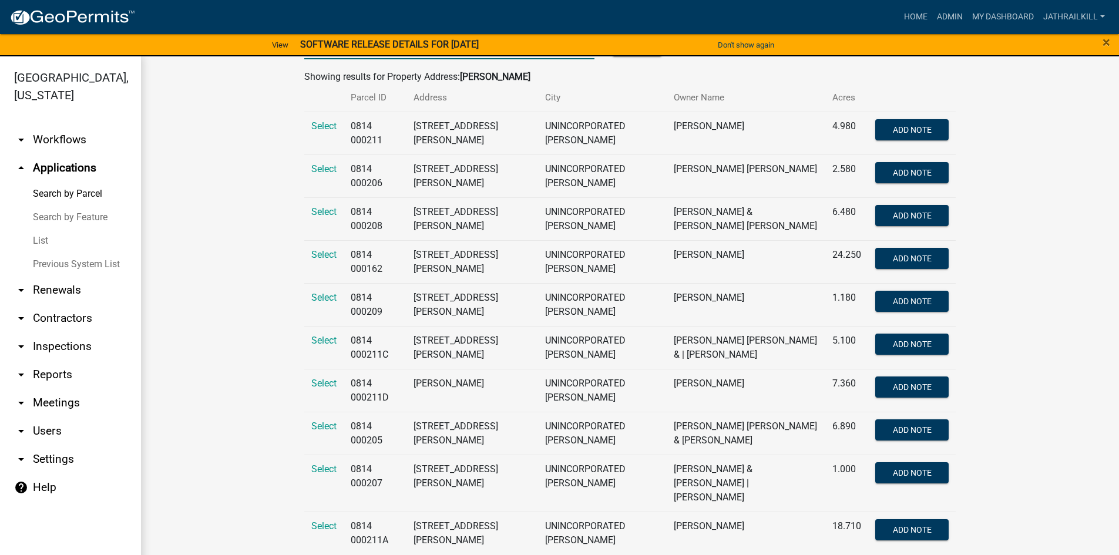
scroll to position [202, 0]
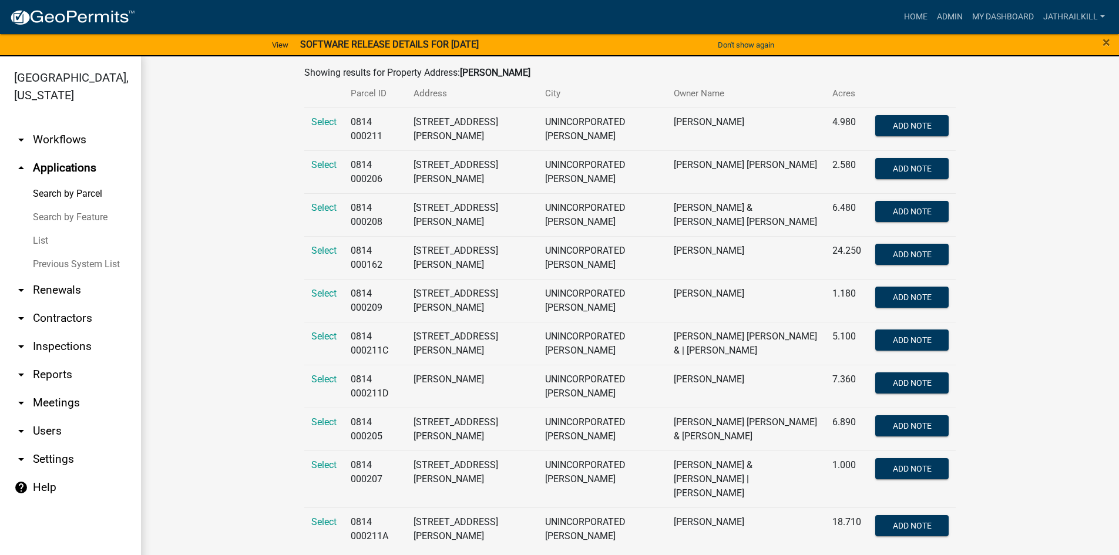
type input "[PERSON_NAME]"
click at [68, 126] on link "arrow_drop_down Workflows" at bounding box center [70, 140] width 141 height 28
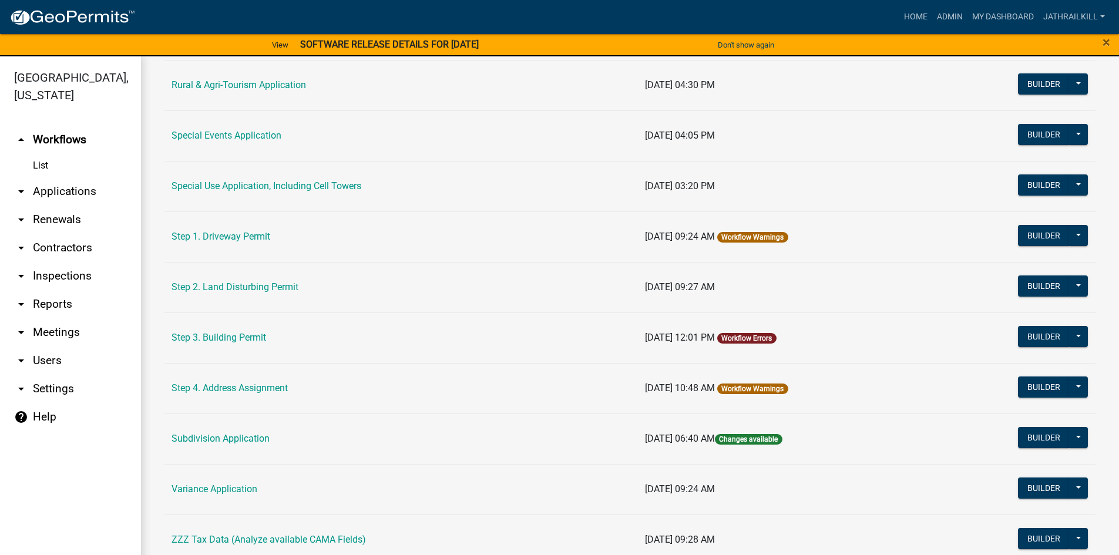
scroll to position [548, 0]
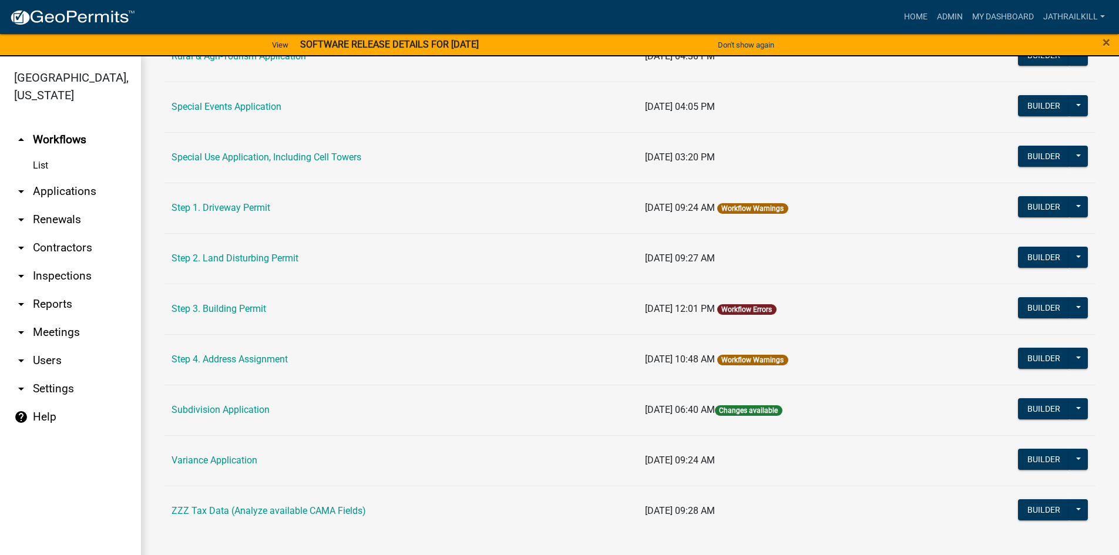
click at [282, 309] on td "Step 3. Building Permit" at bounding box center [400, 309] width 473 height 50
click at [255, 314] on link "Step 3. Building Permit" at bounding box center [218, 308] width 95 height 11
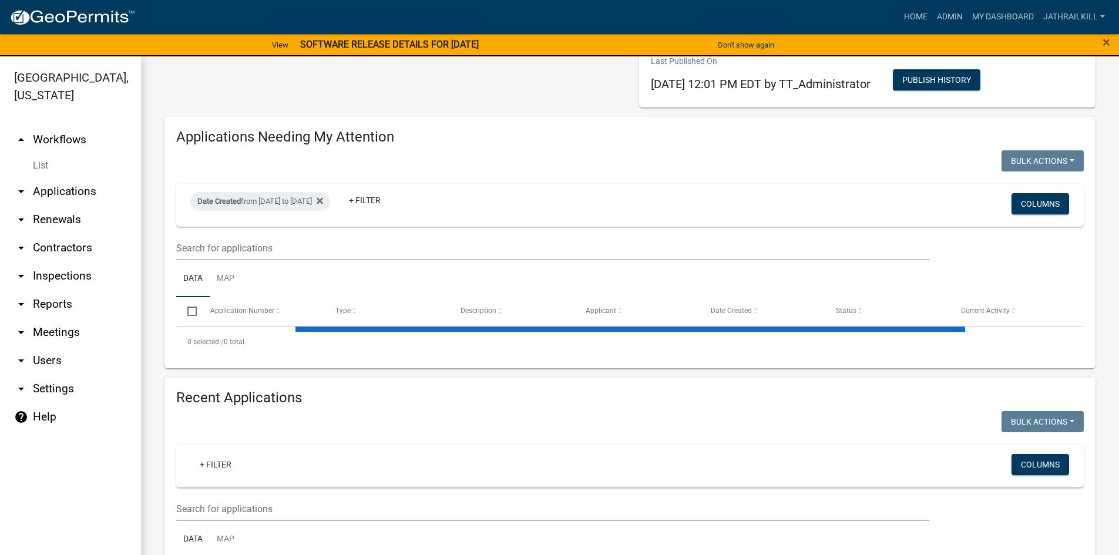
select select "2: 50"
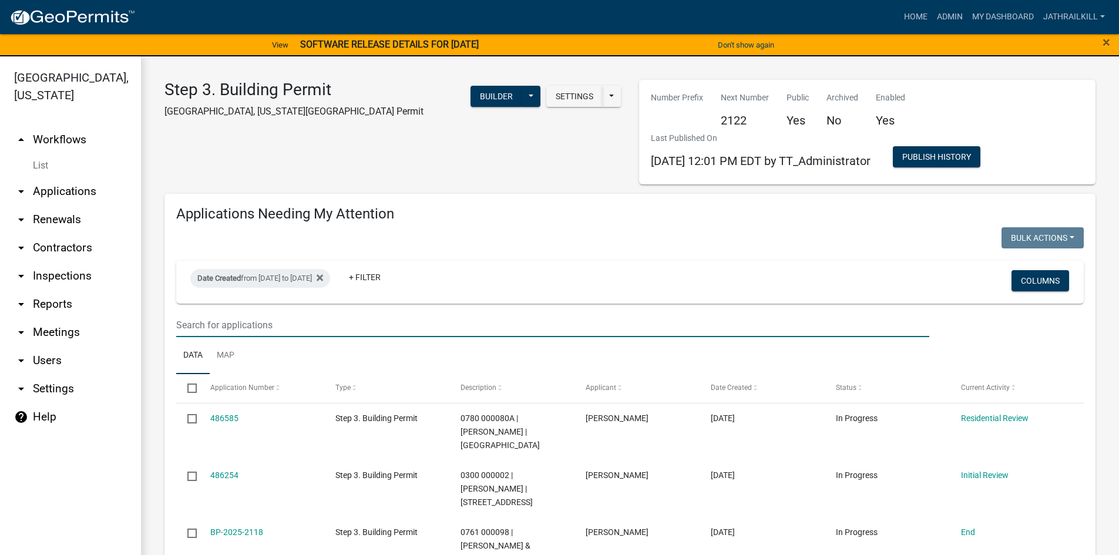
click at [262, 315] on input "text" at bounding box center [552, 325] width 753 height 24
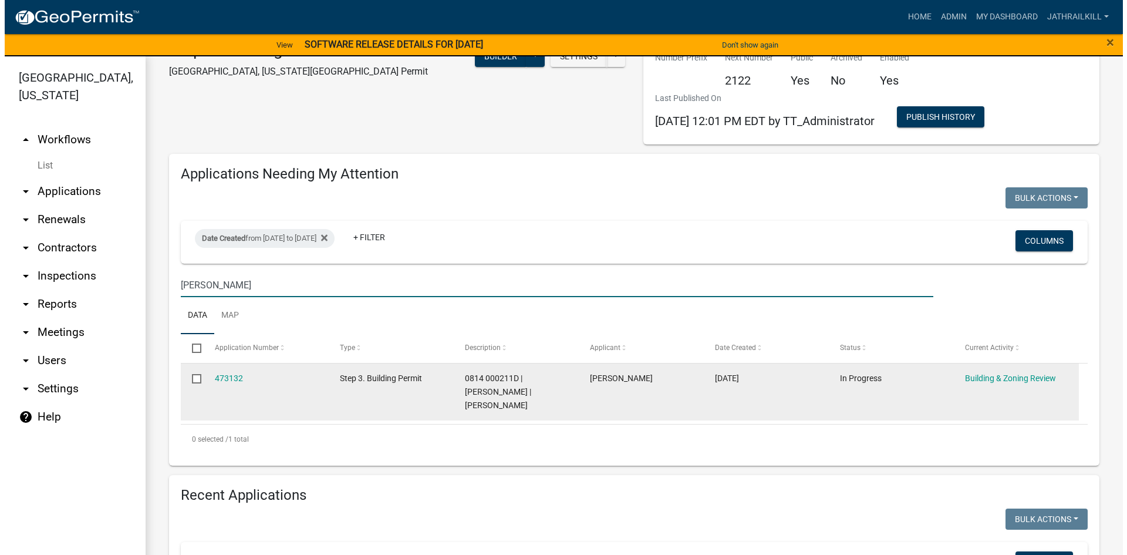
scroll to position [59, 0]
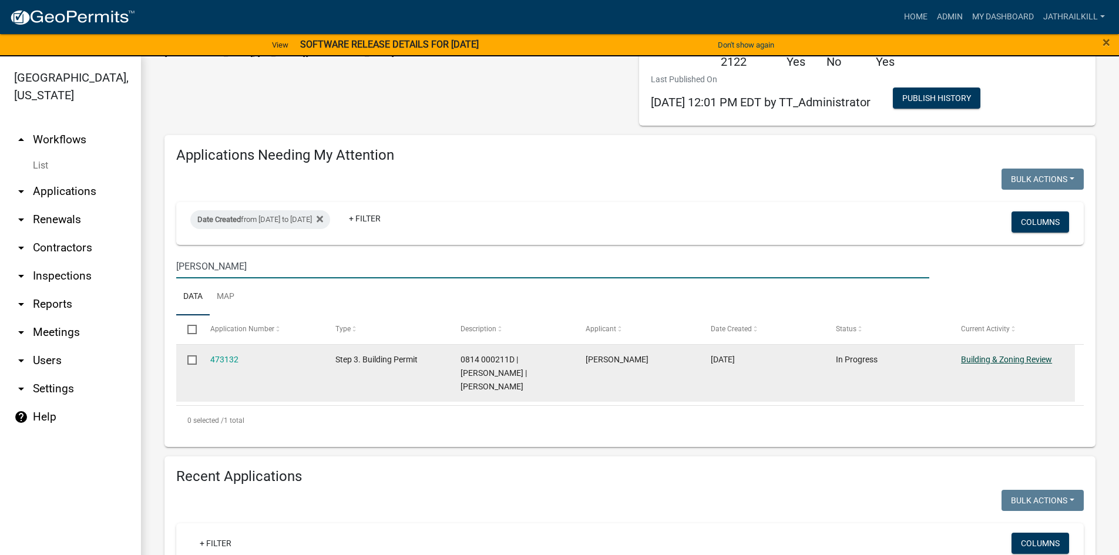
type input "[PERSON_NAME]"
click at [998, 361] on link "Building & Zoning Review" at bounding box center [1006, 359] width 91 height 9
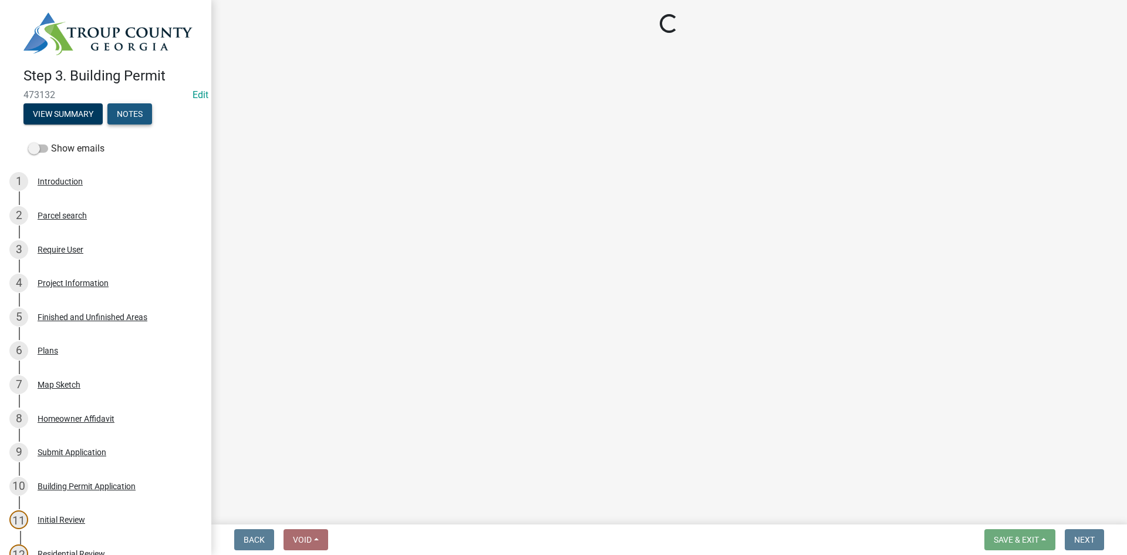
click at [126, 108] on button "Notes" at bounding box center [129, 113] width 45 height 21
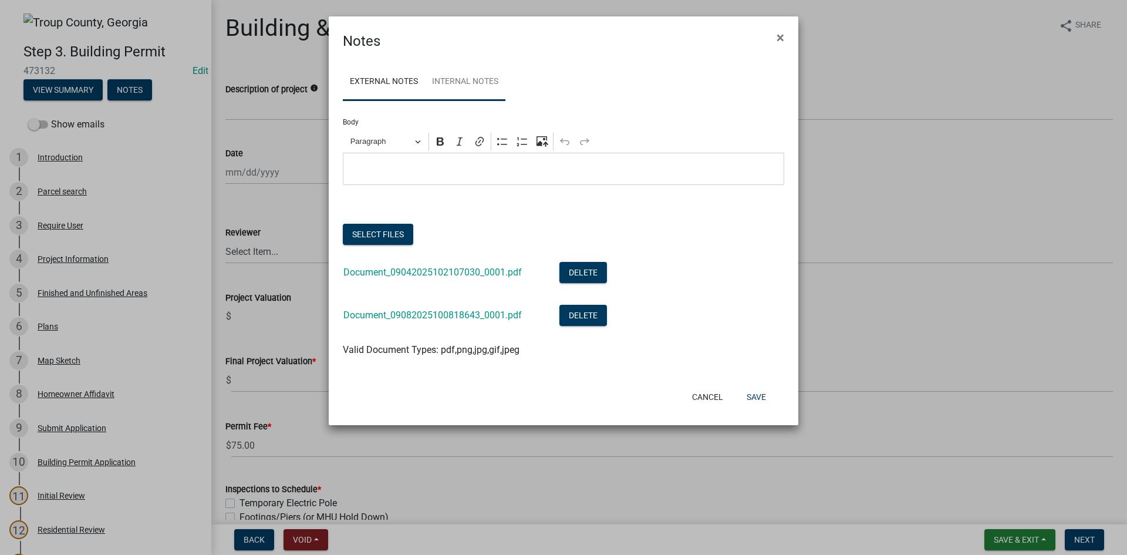
click at [457, 93] on link "Internal Notes" at bounding box center [465, 82] width 80 height 38
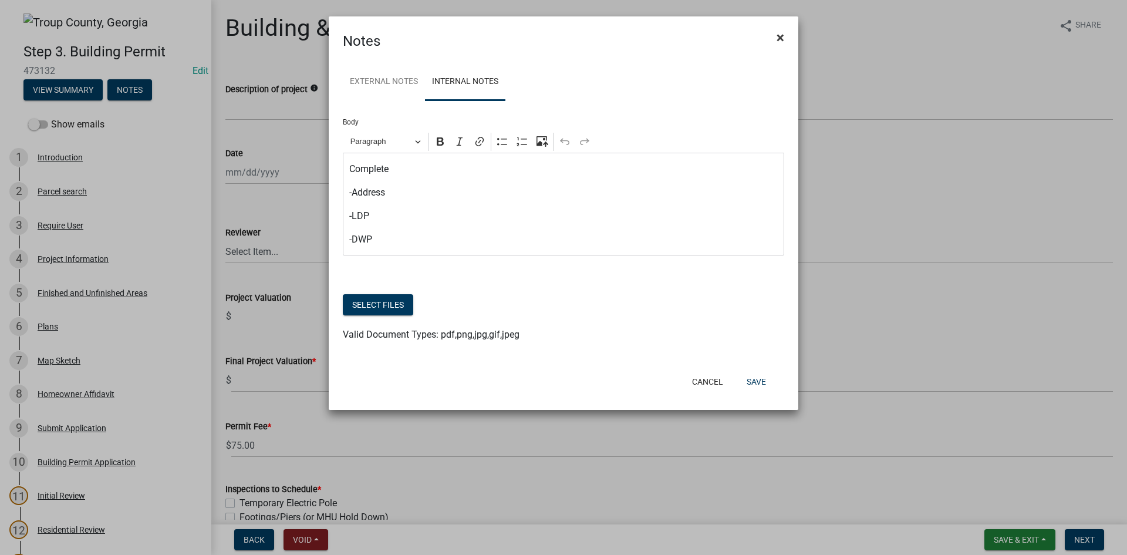
click at [779, 40] on span "×" at bounding box center [781, 37] width 8 height 16
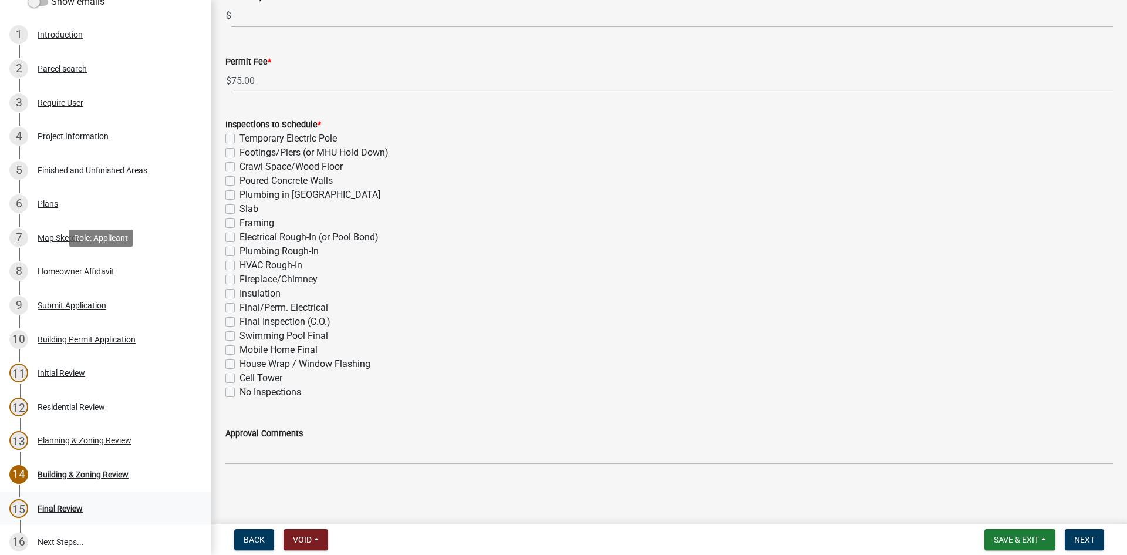
scroll to position [210, 0]
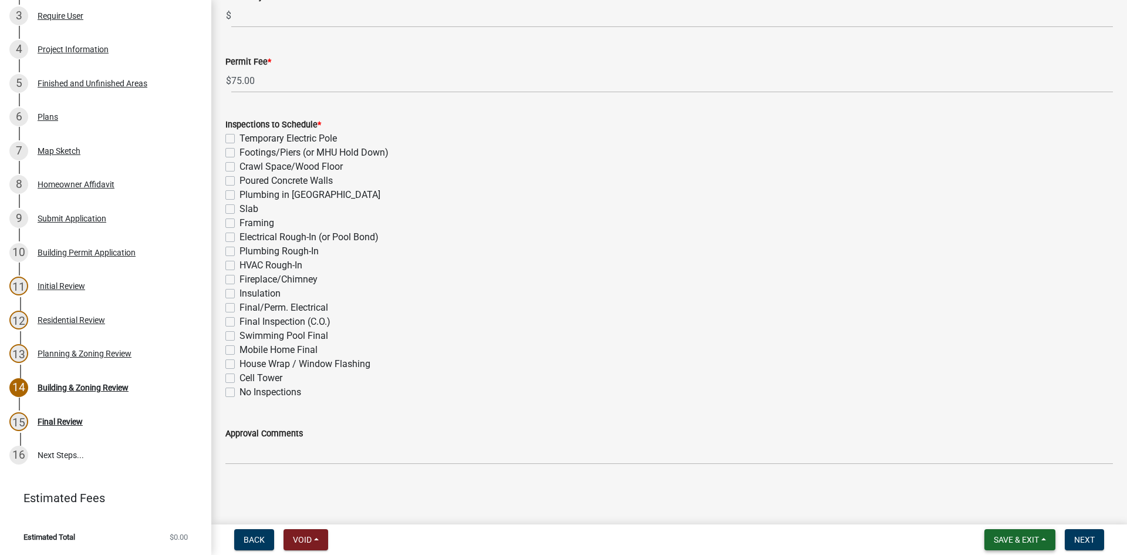
click at [1007, 534] on span "Save & Exit" at bounding box center [1016, 539] width 45 height 9
drag, startPoint x: 999, startPoint y: 501, endPoint x: 483, endPoint y: 437, distance: 520.2
click at [483, 437] on wm-app "Step 3. Building Permit 473132 Edit View Summary Notes Show emails 1 Introducti…" at bounding box center [563, 277] width 1127 height 555
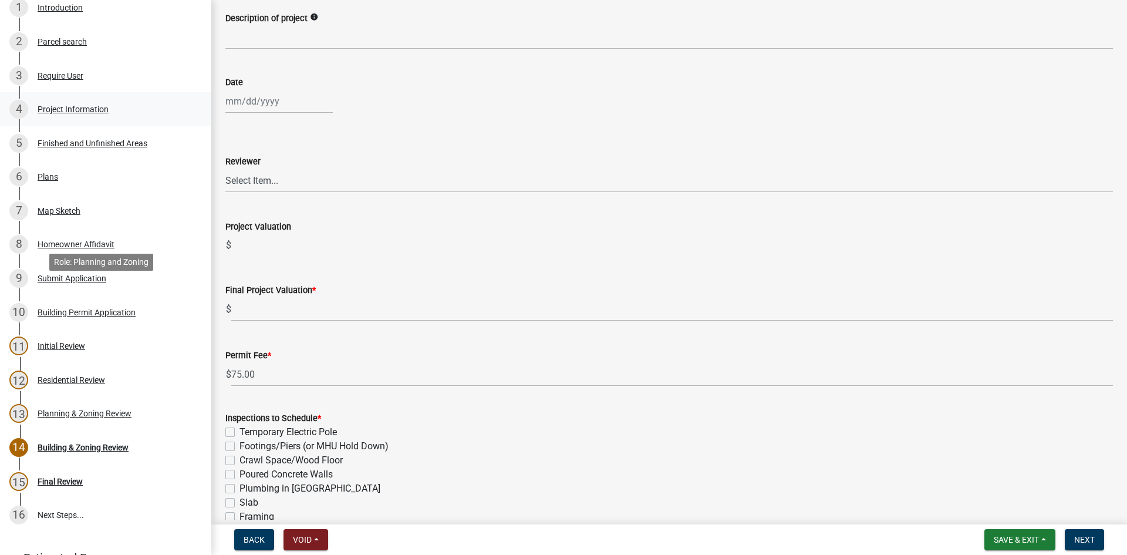
scroll to position [0, 0]
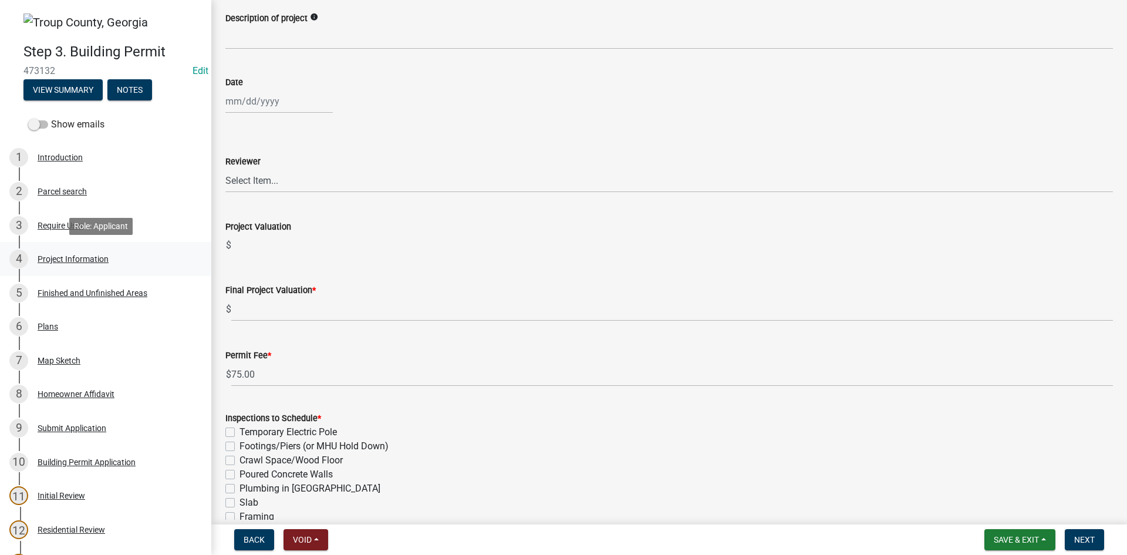
click at [78, 262] on div "Project Information" at bounding box center [73, 259] width 71 height 8
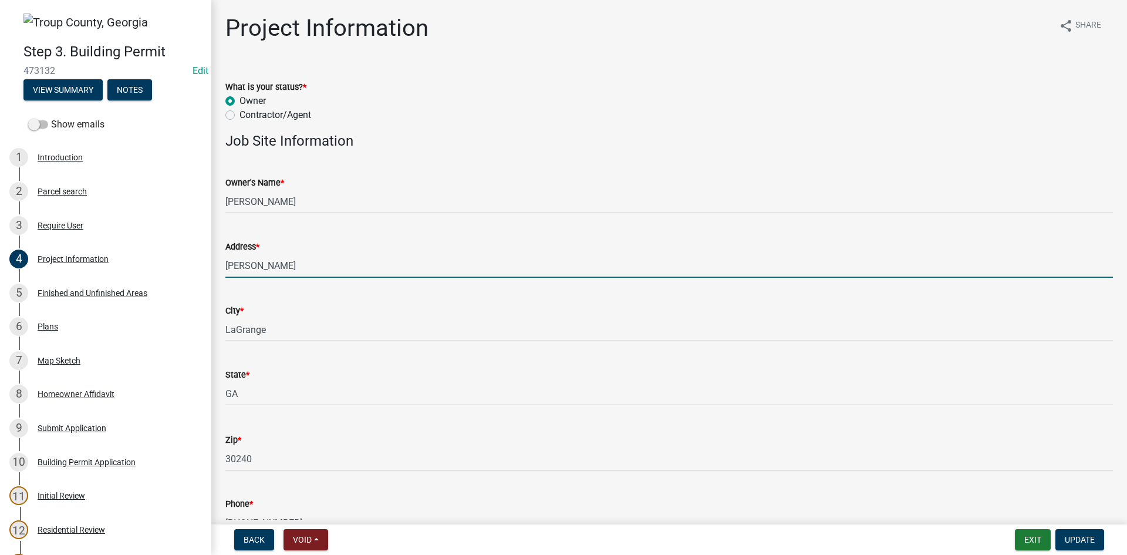
drag, startPoint x: 316, startPoint y: 270, endPoint x: 303, endPoint y: 274, distance: 13.7
click at [303, 274] on input "[PERSON_NAME]" at bounding box center [669, 266] width 888 height 24
click at [300, 295] on div "City * LaGrange" at bounding box center [669, 314] width 888 height 55
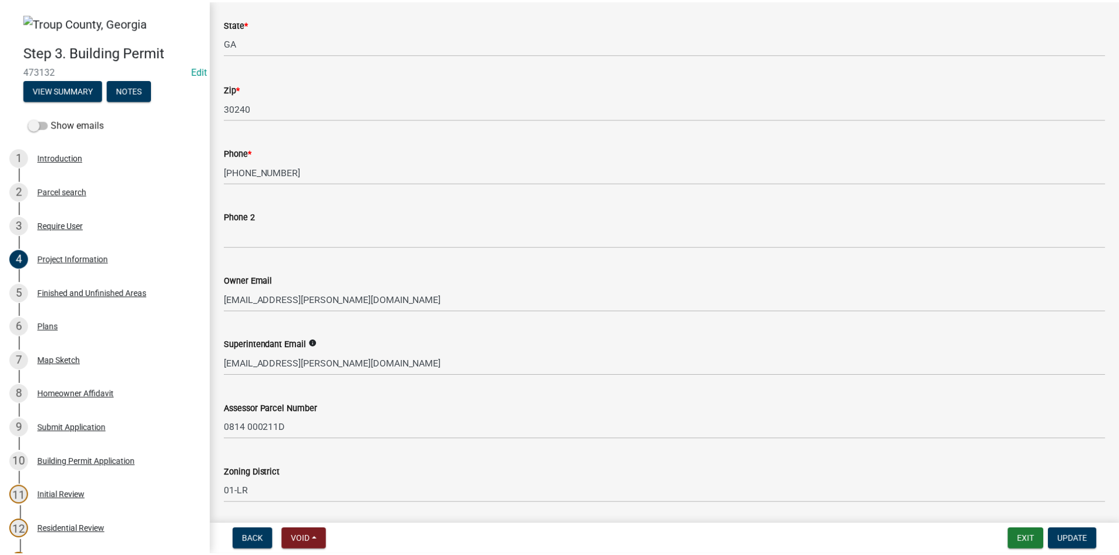
scroll to position [470, 0]
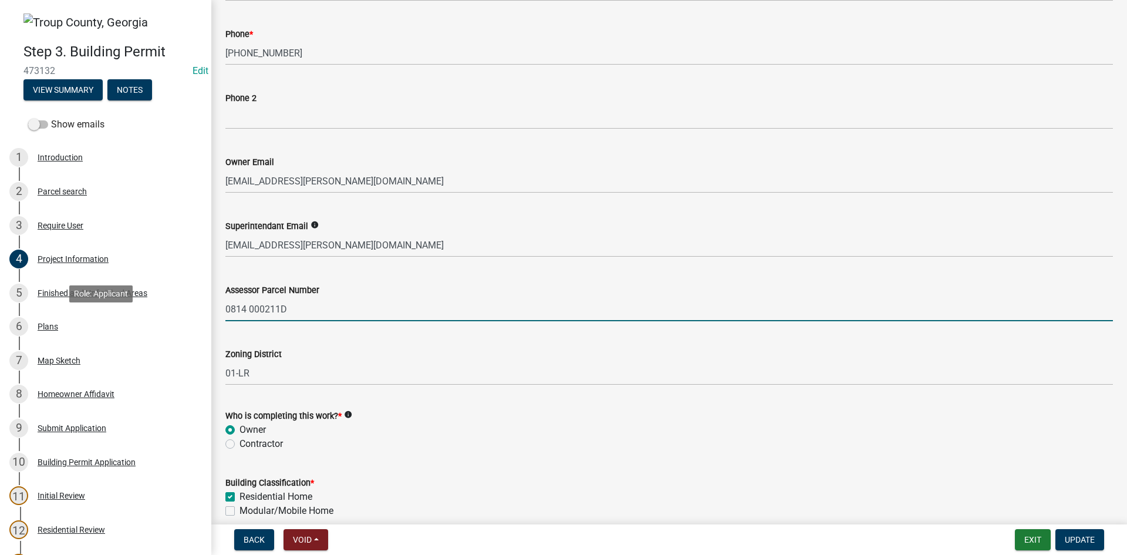
drag, startPoint x: 329, startPoint y: 307, endPoint x: 203, endPoint y: 338, distance: 130.0
click at [203, 338] on div "Step 3. Building Permit 473132 Edit View Summary Notes Show emails 1 Introducti…" at bounding box center [563, 277] width 1127 height 555
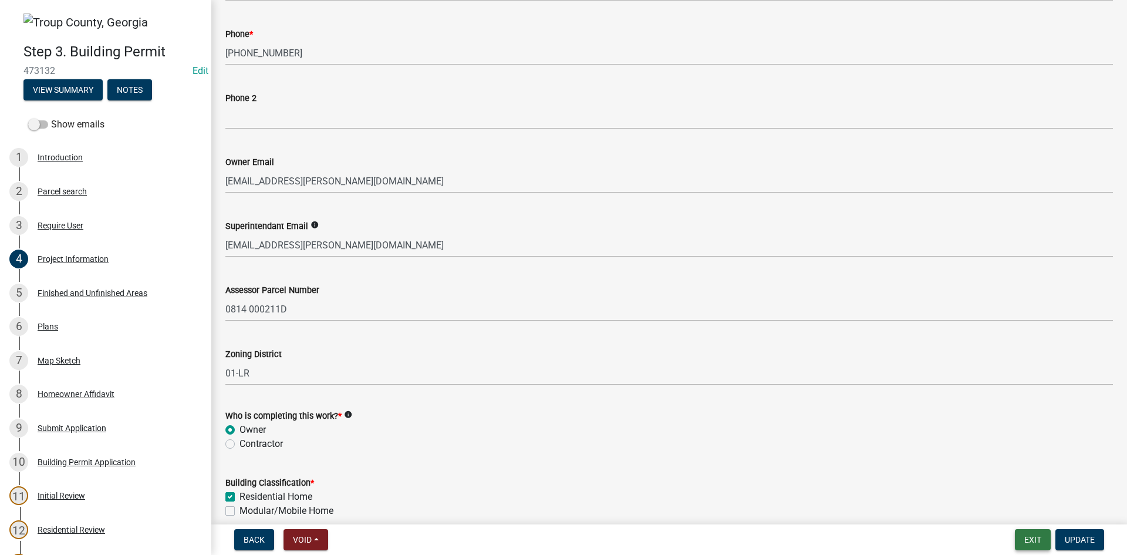
click at [1045, 534] on button "Exit" at bounding box center [1033, 539] width 36 height 21
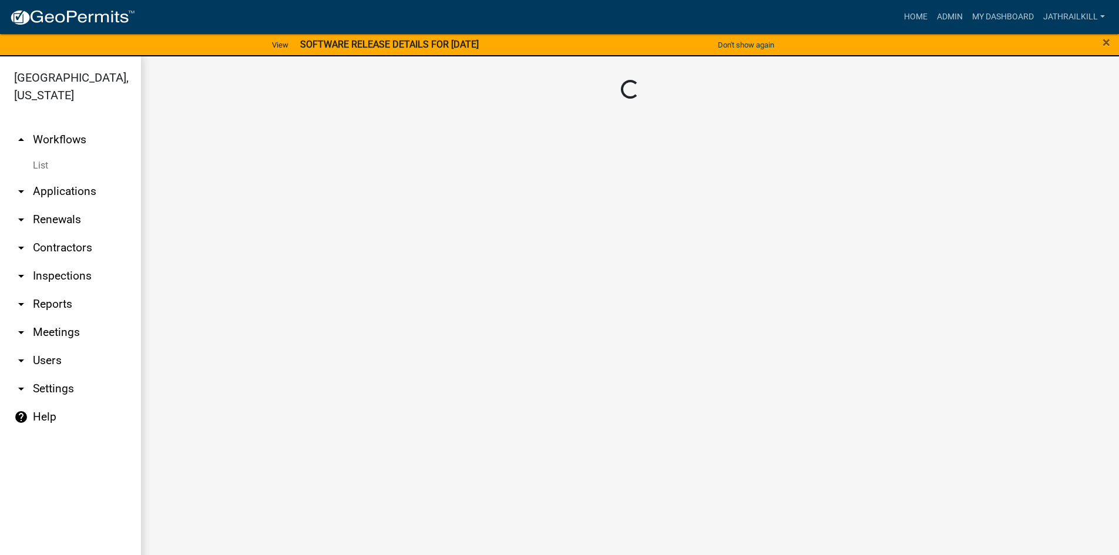
drag, startPoint x: 39, startPoint y: 173, endPoint x: 95, endPoint y: 198, distance: 61.8
click at [39, 177] on link "arrow_drop_down Applications" at bounding box center [70, 191] width 141 height 28
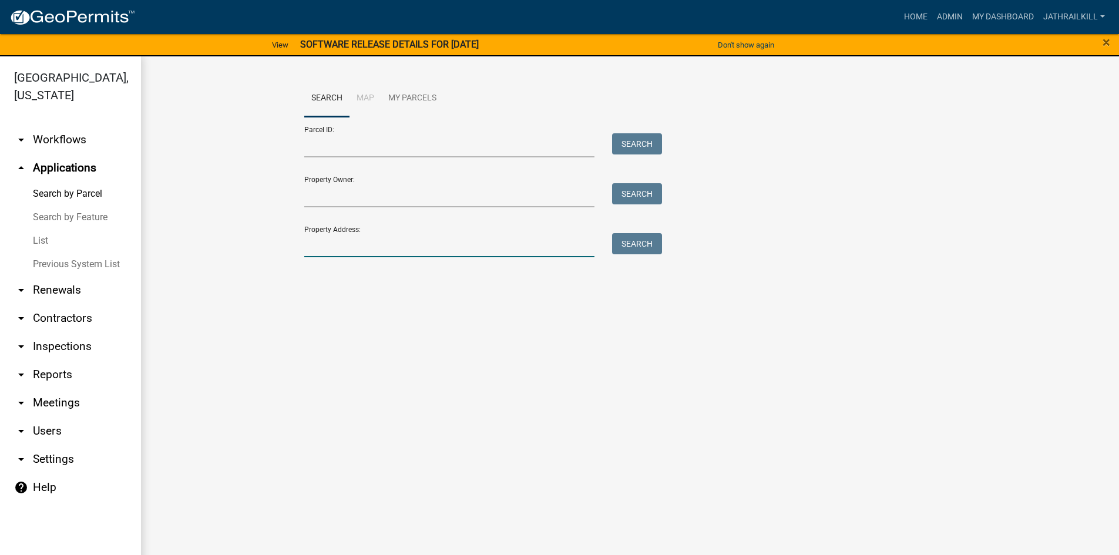
click at [355, 250] on input "Property Address:" at bounding box center [449, 245] width 291 height 24
click at [362, 157] on form "Parcel ID: Search Property Owner: Search Property Address: Search" at bounding box center [480, 187] width 352 height 140
click at [360, 143] on input "Parcel ID:" at bounding box center [449, 145] width 291 height 24
click at [349, 141] on input "Parcel ID:" at bounding box center [449, 145] width 291 height 24
paste input "0814 000211D"
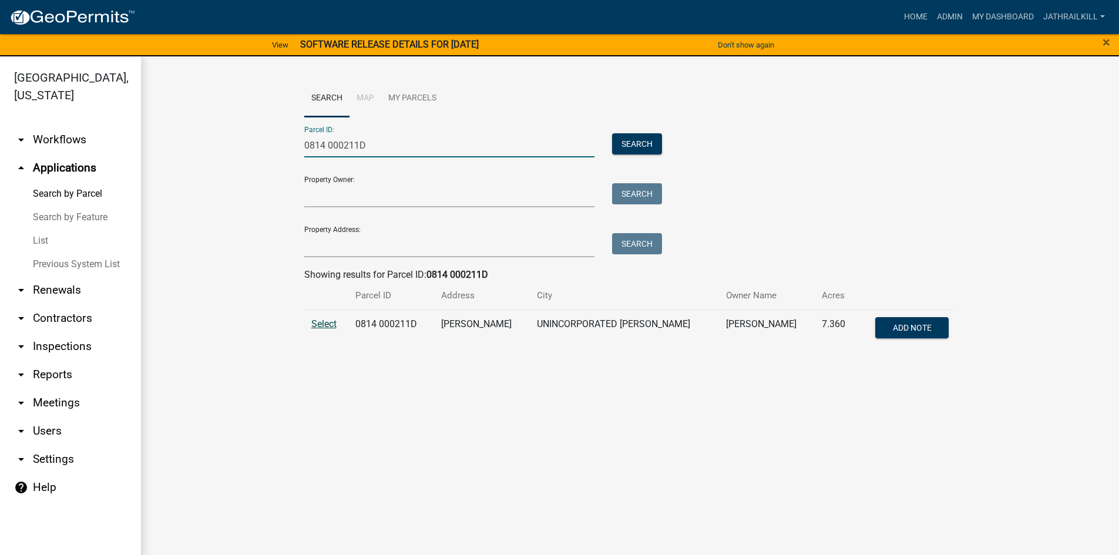
type input "0814 000211D"
click at [331, 317] on table "Parcel ID Address City Owner Name Acres Select [STREET_ADDRESS][PERSON_NAME][PE…" at bounding box center [630, 315] width 652 height 66
click at [329, 321] on span "Select" at bounding box center [323, 323] width 25 height 11
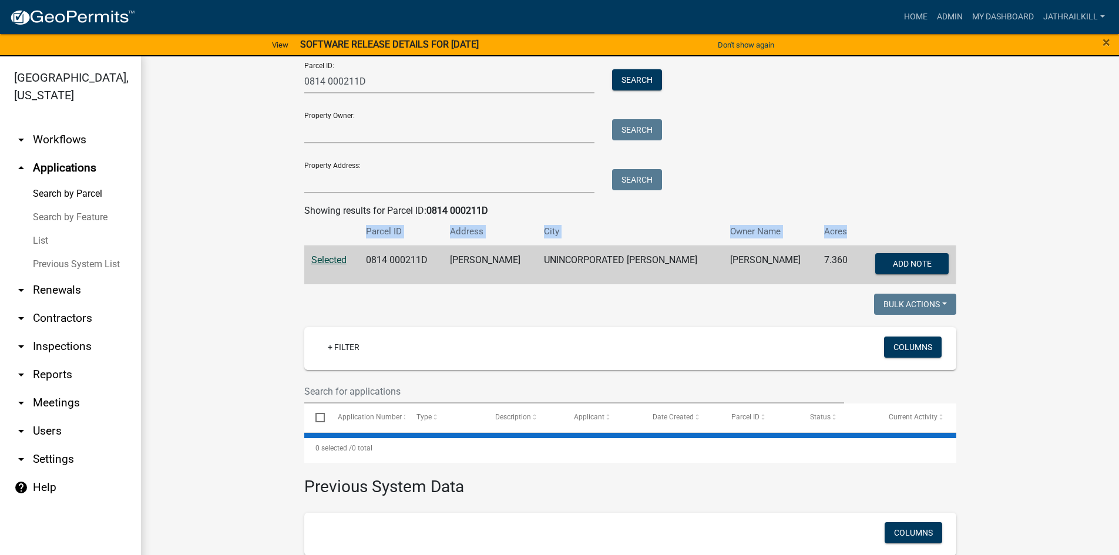
scroll to position [167, 0]
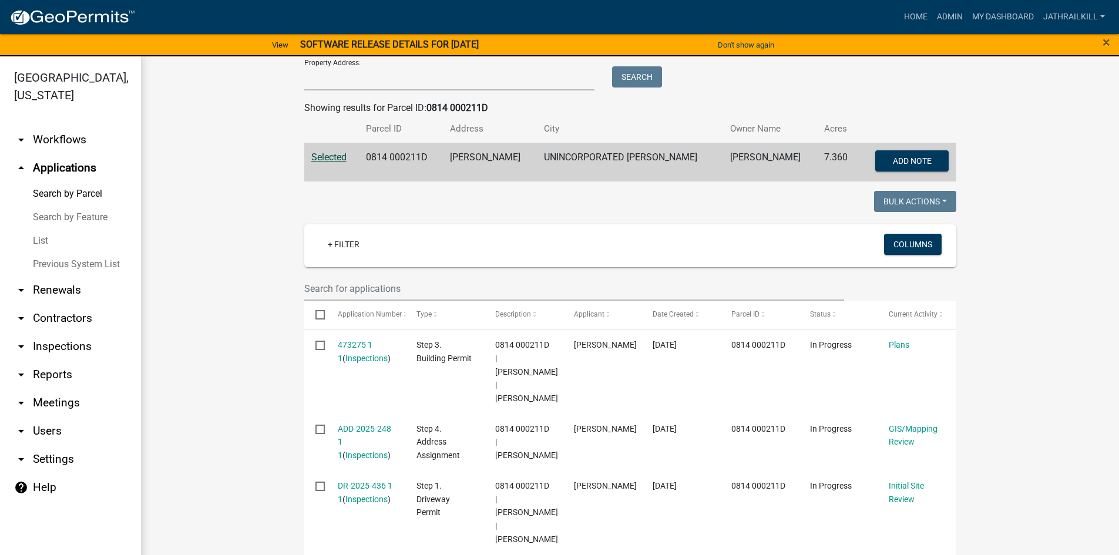
click at [232, 294] on wm-workflow-application-search-view "Search Map My Parcels Parcel ID: 0814 000211D Search Property Owner: Search Pro…" at bounding box center [629, 400] width 931 height 974
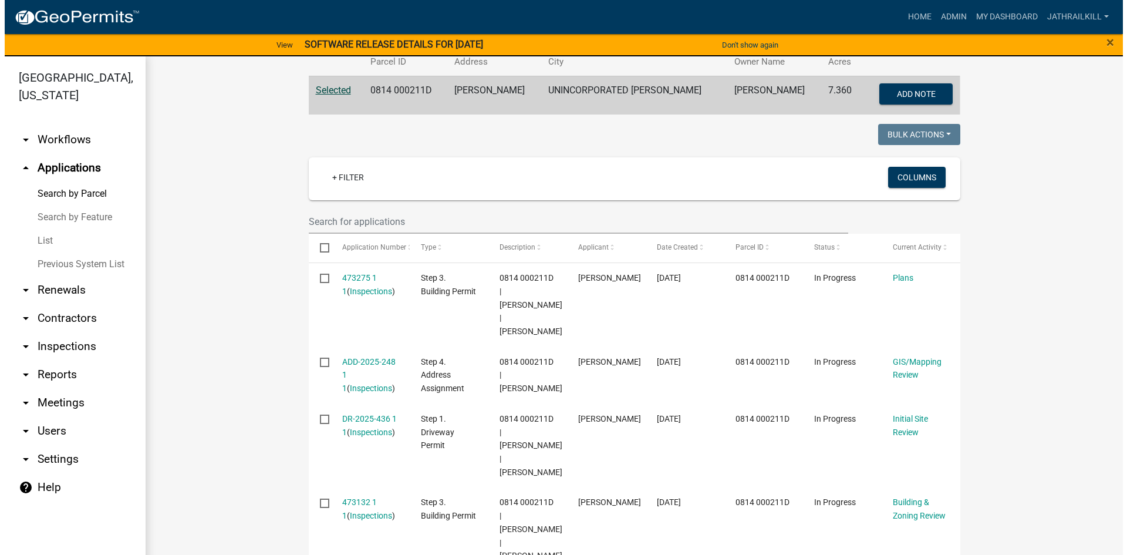
scroll to position [292, 0]
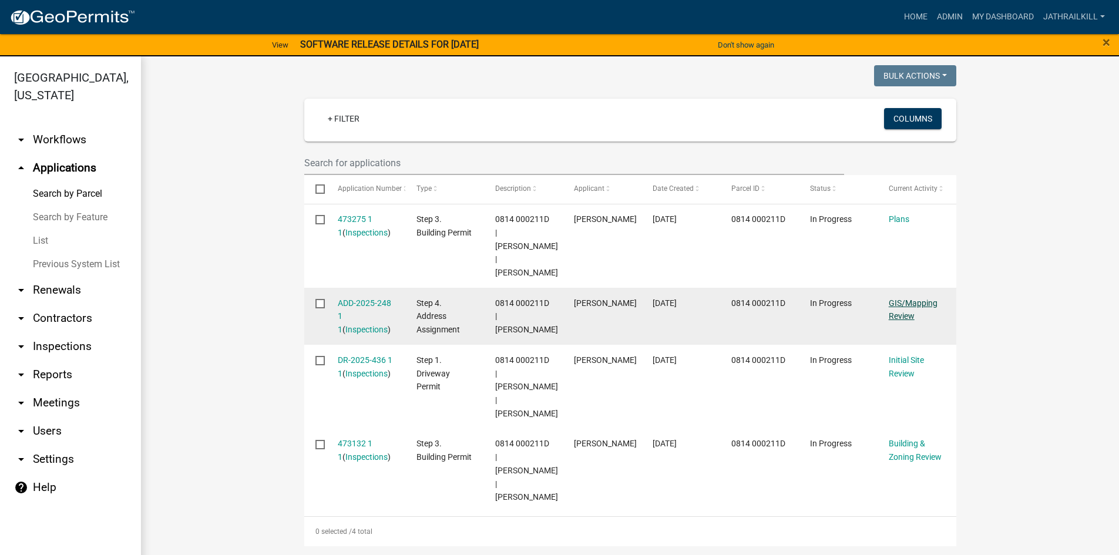
click at [897, 298] on link "GIS/Mapping Review" at bounding box center [912, 309] width 49 height 23
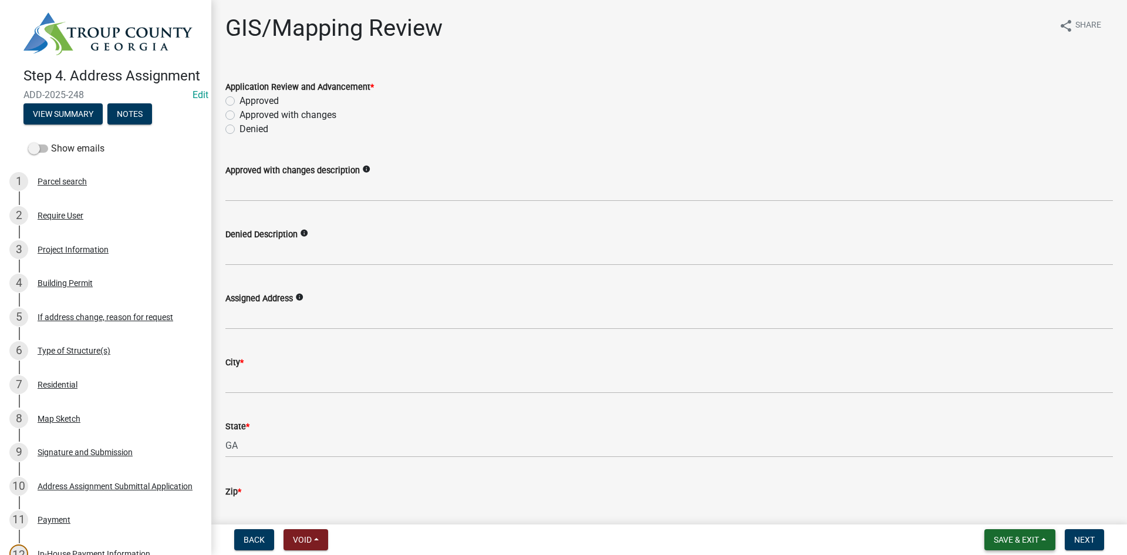
click at [1019, 534] on span "Save & Exit" at bounding box center [1016, 539] width 45 height 9
click at [1005, 524] on div "Save Save & Exit" at bounding box center [1009, 495] width 94 height 66
drag, startPoint x: 992, startPoint y: 509, endPoint x: 942, endPoint y: 504, distance: 49.6
click at [989, 508] on button "Save & Exit" at bounding box center [1009, 509] width 94 height 28
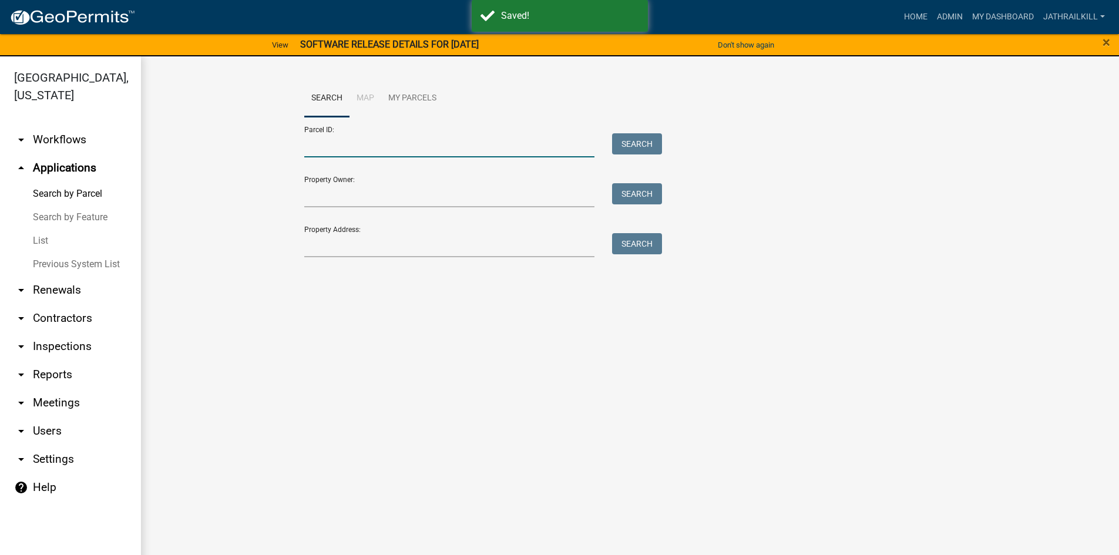
click at [344, 140] on input "Parcel ID:" at bounding box center [449, 145] width 291 height 24
paste input "0814 000211D"
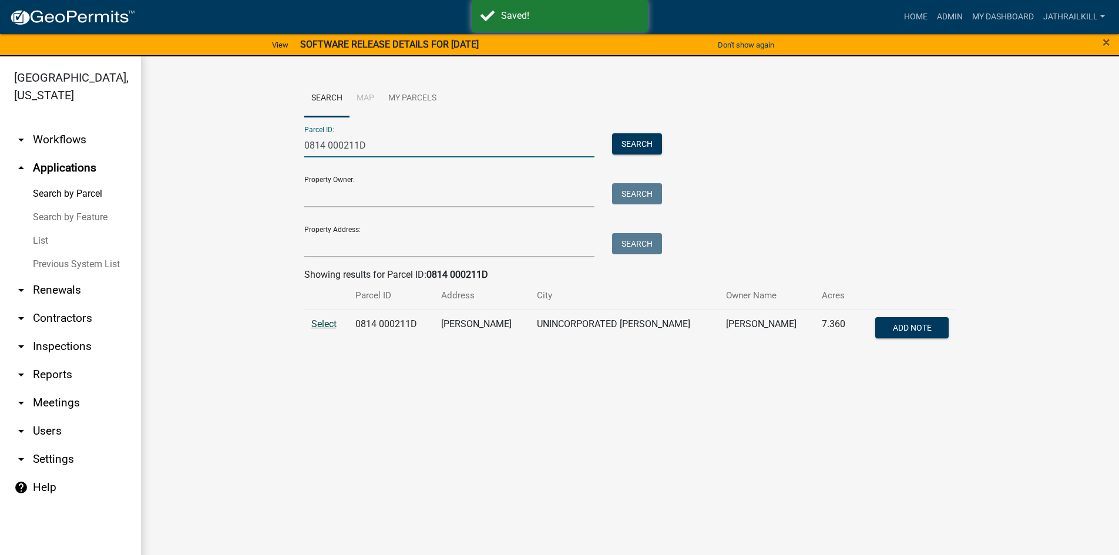
type input "0814 000211D"
click at [316, 322] on span "Select" at bounding box center [323, 323] width 25 height 11
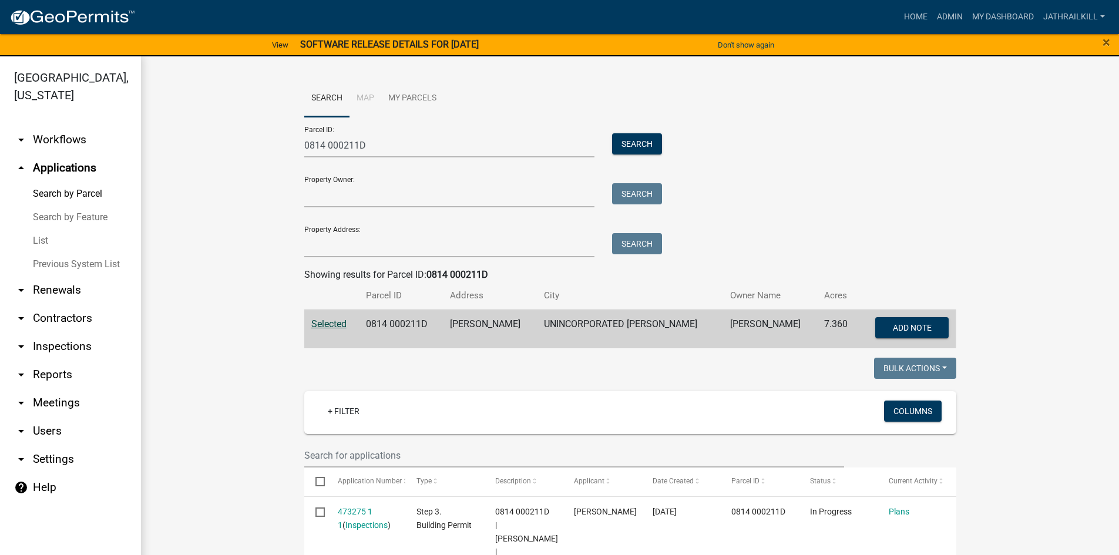
click at [68, 126] on link "arrow_drop_down Workflows" at bounding box center [70, 140] width 141 height 28
